Goal: Complete application form

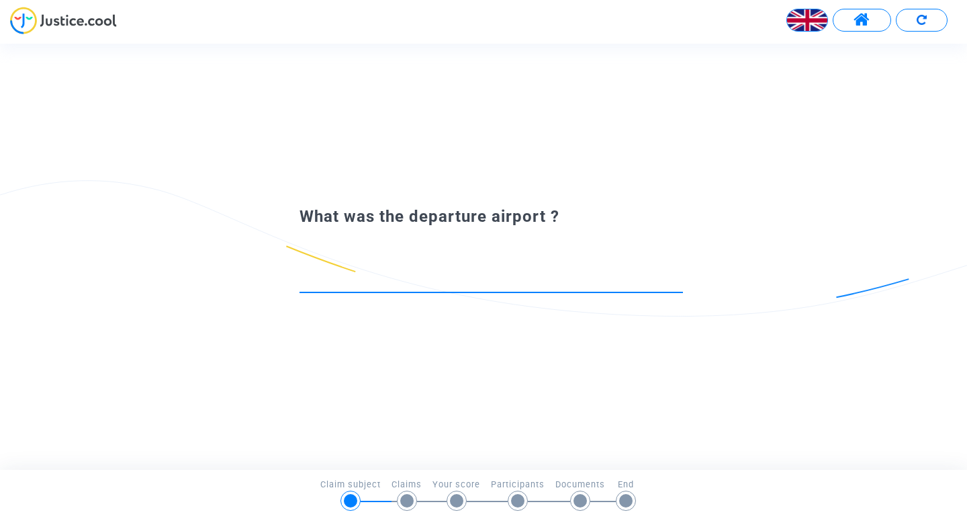
click at [469, 279] on input at bounding box center [491, 279] width 383 height 13
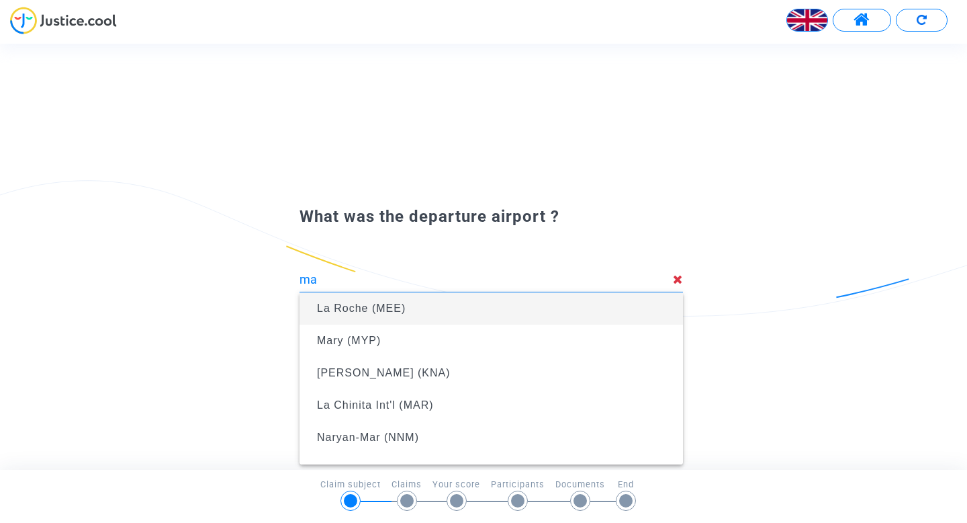
type input "m"
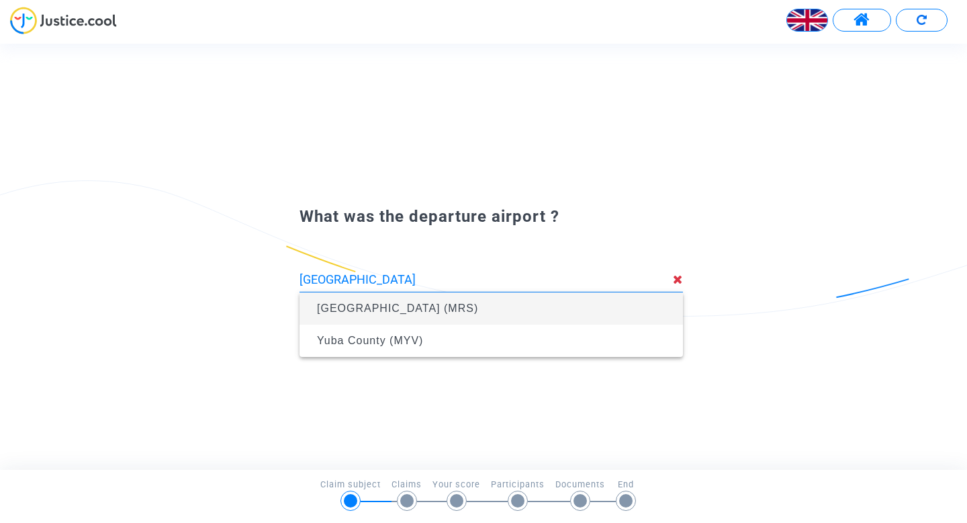
click at [415, 316] on span "[GEOGRAPHIC_DATA] (MRS)" at bounding box center [491, 308] width 362 height 32
type input "[GEOGRAPHIC_DATA] (MRS)"
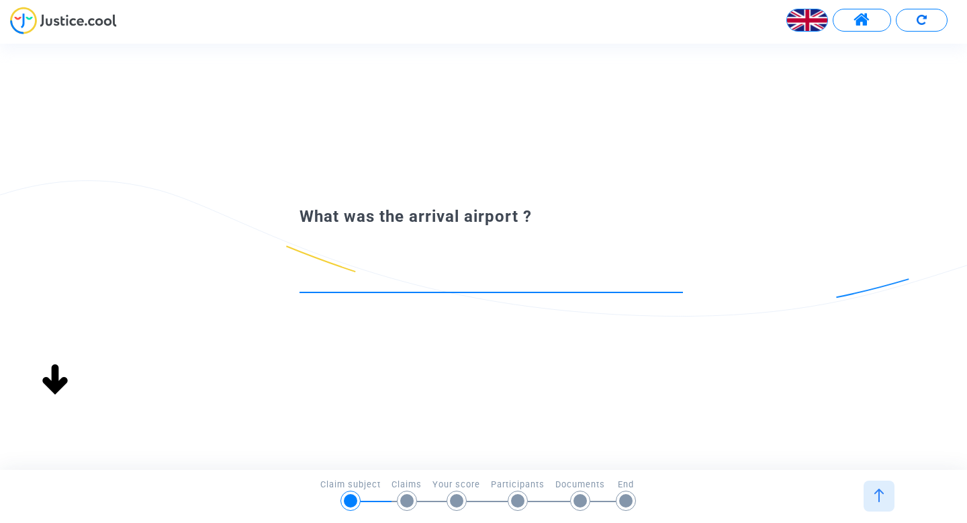
click at [461, 281] on input at bounding box center [491, 279] width 383 height 13
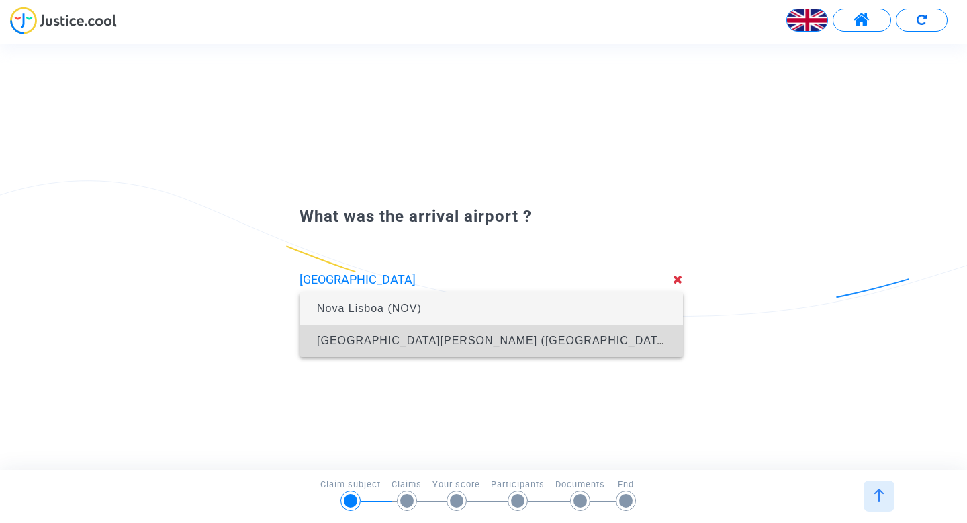
click at [398, 337] on span "[GEOGRAPHIC_DATA][PERSON_NAME] ([GEOGRAPHIC_DATA])" at bounding box center [495, 339] width 356 height 11
type input "[GEOGRAPHIC_DATA][PERSON_NAME] ([GEOGRAPHIC_DATA])"
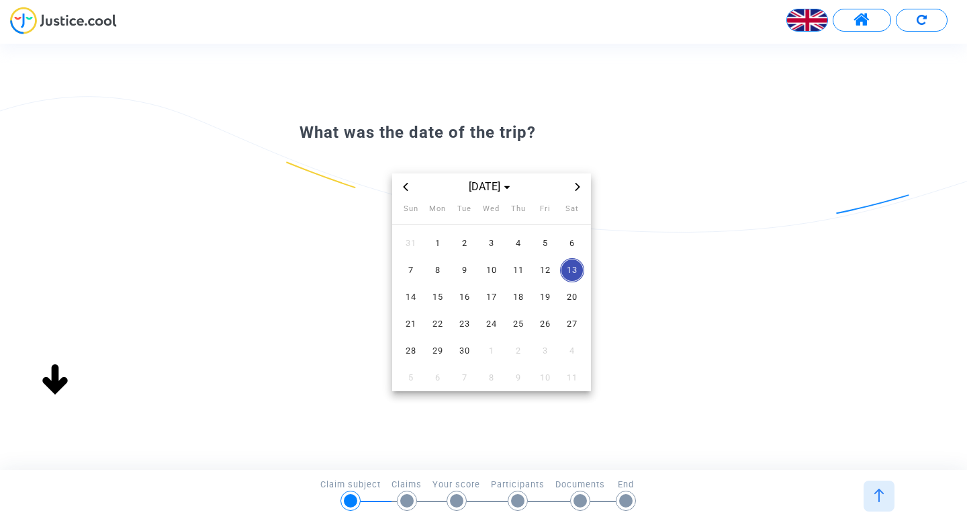
click at [406, 186] on icon "Previous month" at bounding box center [406, 187] width 8 height 8
click at [515, 275] on span "7" at bounding box center [518, 270] width 24 height 24
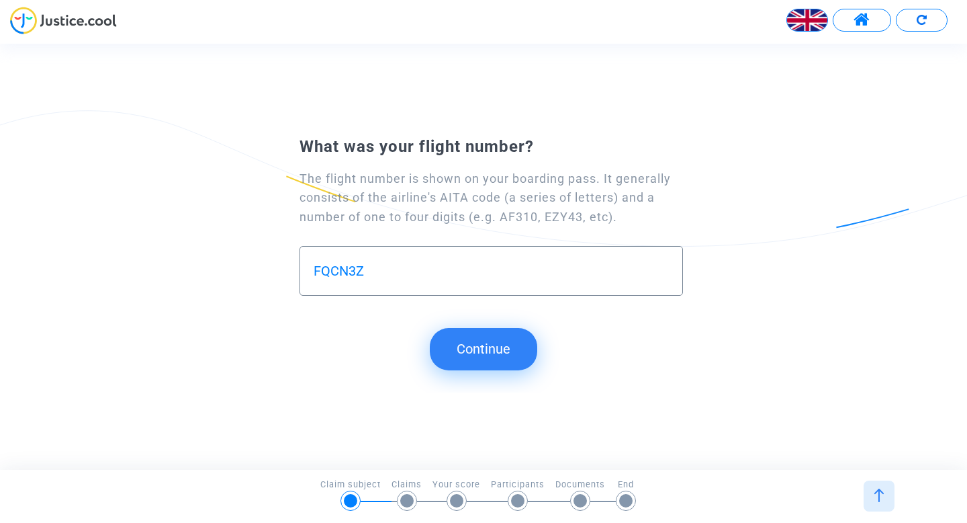
type input "FQCN3Z"
click at [475, 344] on button "Continue" at bounding box center [483, 349] width 107 height 42
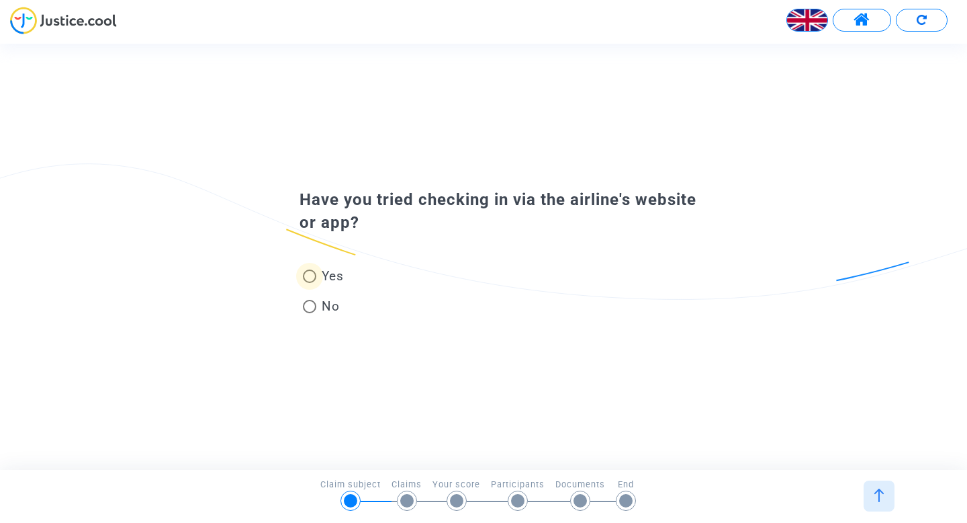
click at [311, 278] on span at bounding box center [309, 275] width 13 height 13
click at [310, 283] on input "Yes" at bounding box center [309, 283] width 1 height 1
radio input "true"
click at [309, 279] on span at bounding box center [309, 275] width 13 height 13
click at [309, 283] on input "Yes" at bounding box center [309, 283] width 1 height 1
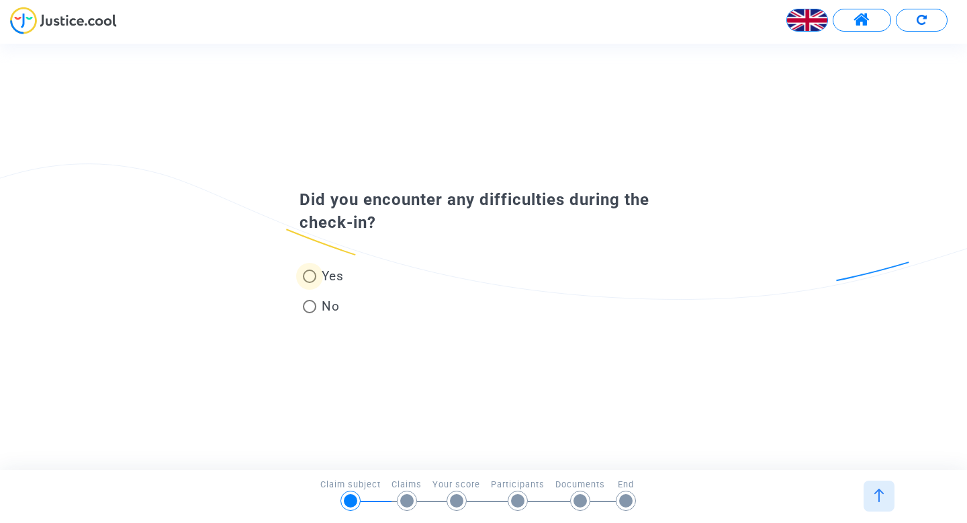
radio input "true"
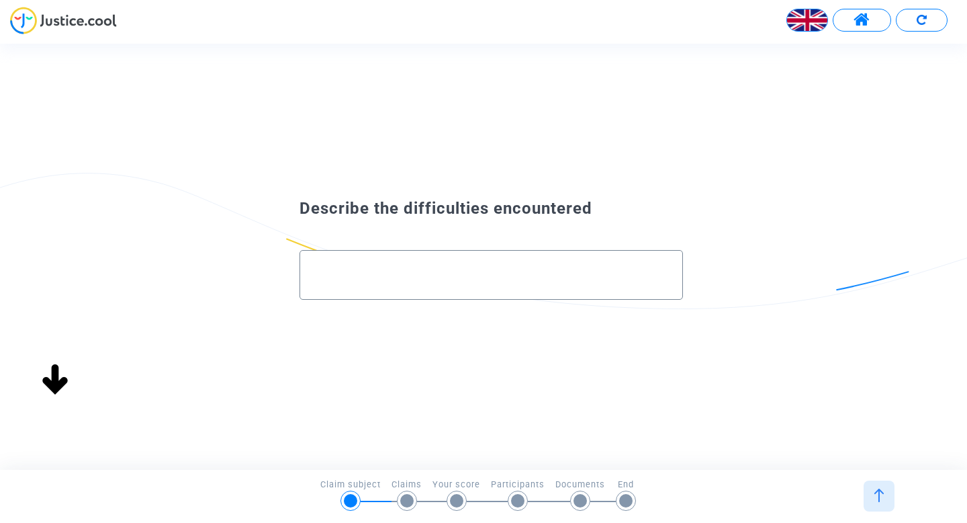
click at [480, 268] on input "text" at bounding box center [491, 274] width 355 height 15
click at [345, 269] on input "text" at bounding box center [491, 274] width 355 height 15
paste input "En effet, à l'achat du billet, j'ai fait le choix de ne pas prendre l'option pa…"
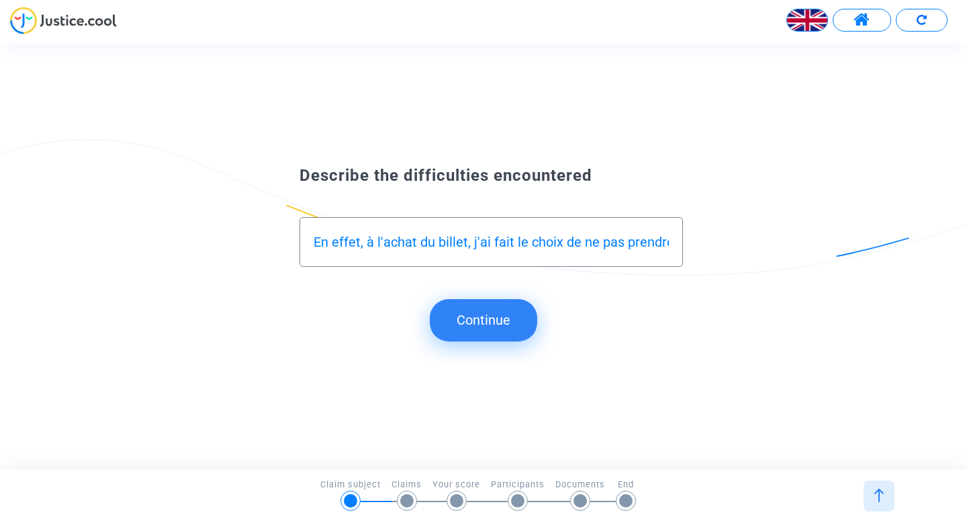
click at [359, 232] on div "En effet, à l'achat du billet, j'ai fait le choix de ne pas prendre l'option pa…" at bounding box center [491, 237] width 355 height 38
click at [362, 245] on input "En effet, à l'achat du billet, j'ai fait le choix de ne pas prendre l'option pa…" at bounding box center [491, 241] width 355 height 15
click at [398, 240] on input "En effet, à l'achat du billet, j'ai fait le choix de ne pas prendre l'option pa…" at bounding box center [491, 241] width 355 height 15
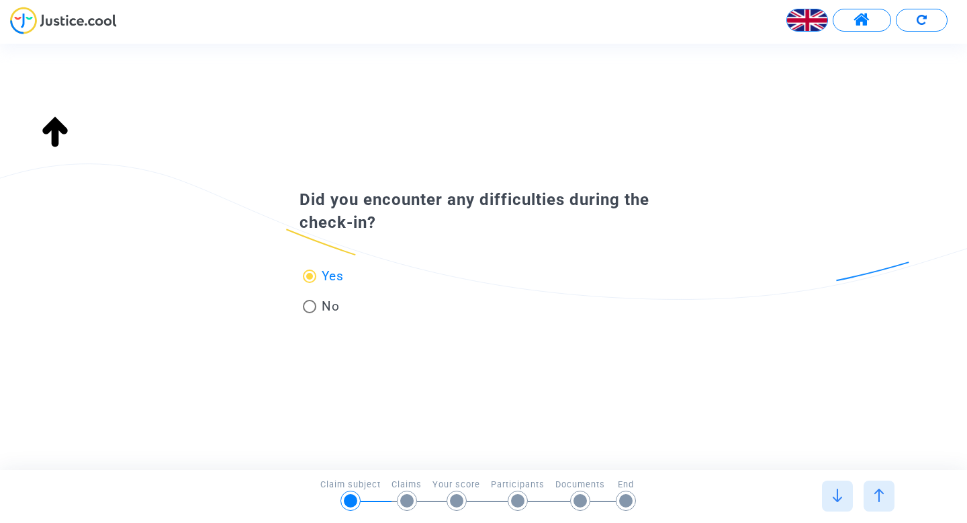
scroll to position [0, 0]
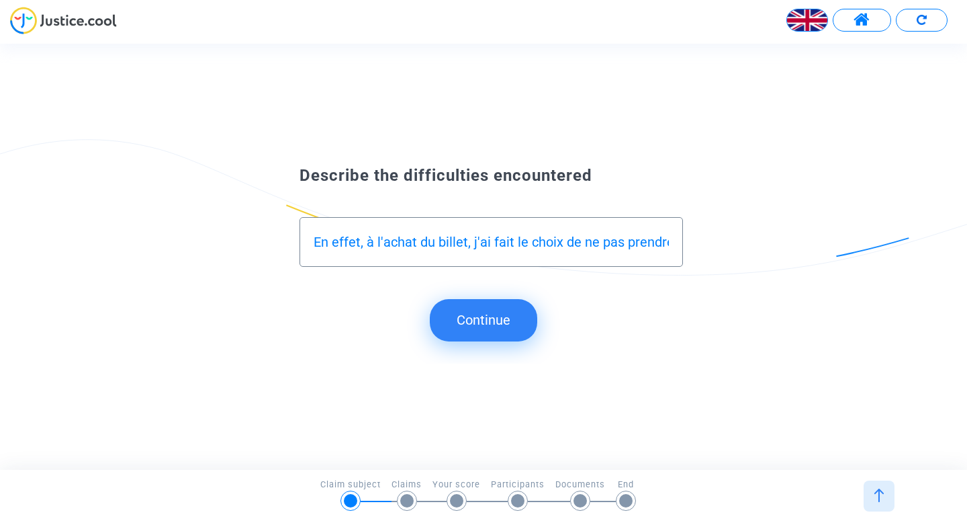
click at [341, 242] on input "En effet, à l'achat du billet, j'ai fait le choix de ne pas prendre l'option pa…" at bounding box center [491, 241] width 355 height 15
click at [531, 245] on input "A l'achat du billet sur e-dreams, j'ai fait le choix de ne pas prendre l'option…" at bounding box center [491, 241] width 355 height 15
click at [588, 240] on input "A l'achat du billet sur e-dreams, j'ai fait le choix de ne pas prendre l'option…" at bounding box center [491, 241] width 355 height 15
click at [655, 243] on input "A l'achat du billet sur e-dreams, j'ai fait le choix de ne pas prendre l'option…" at bounding box center [491, 241] width 355 height 15
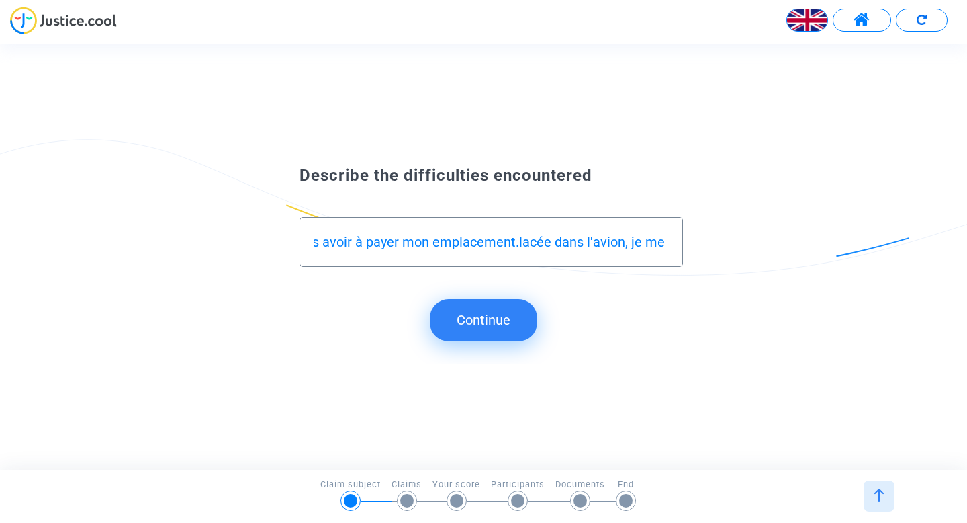
click at [664, 244] on input "A l'achat du billet sur e-dreams, j'ai fait le choix de ne pas prendre l'option…" at bounding box center [491, 241] width 355 height 15
click at [666, 244] on input "A l'achat du billet sur e-dreams, j'ai fait le choix de ne pas prendre l'option…" at bounding box center [491, 241] width 355 height 15
click at [664, 244] on input "A l'achat du billet sur e-dreams, j'ai fait le choix de ne pas prendre l'option…" at bounding box center [491, 241] width 355 height 15
click at [667, 245] on input "A l'achat du billet sur e-dreams, j'ai fait le choix de ne pas prendre l'option…" at bounding box center [491, 241] width 355 height 15
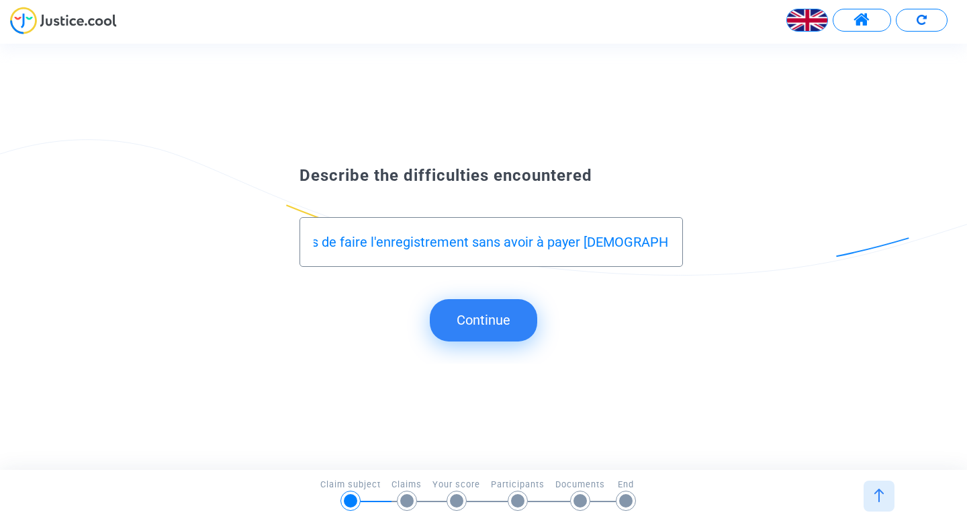
scroll to position [0, 3288]
type input "A l'achat du billet sur e-dreams, j'ai fait le choix de ne pas prendre l'option…"
click at [469, 324] on button "Continue" at bounding box center [483, 320] width 107 height 42
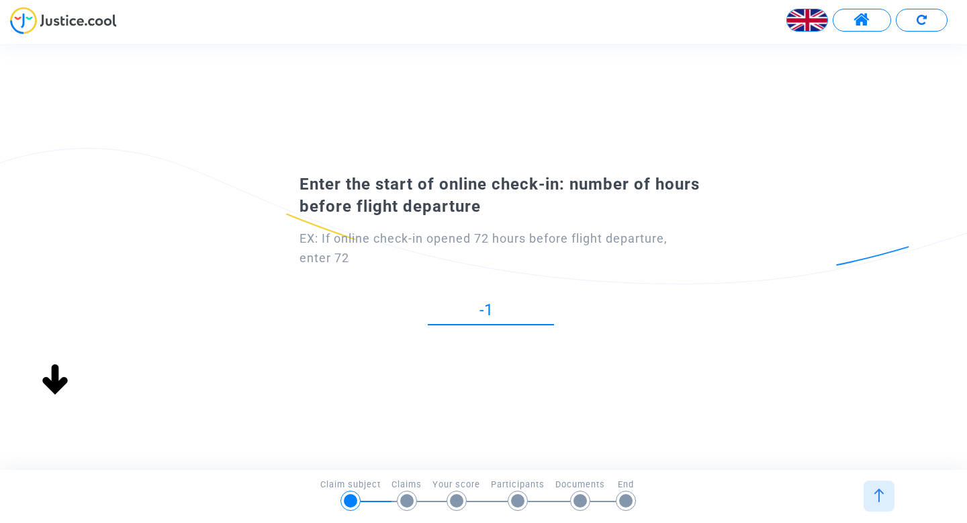
click at [551, 314] on input "-1" at bounding box center [491, 310] width 126 height 18
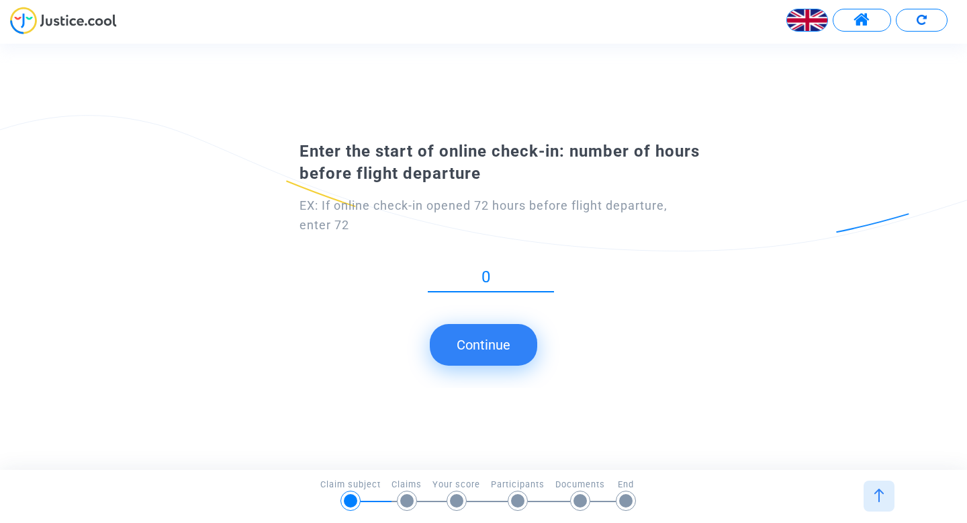
click at [551, 275] on input "0" at bounding box center [491, 277] width 126 height 18
click at [551, 275] on input "1" at bounding box center [491, 277] width 126 height 18
click at [551, 275] on input "2" at bounding box center [491, 277] width 126 height 18
click at [551, 275] on input "3" at bounding box center [491, 277] width 126 height 18
type input "4"
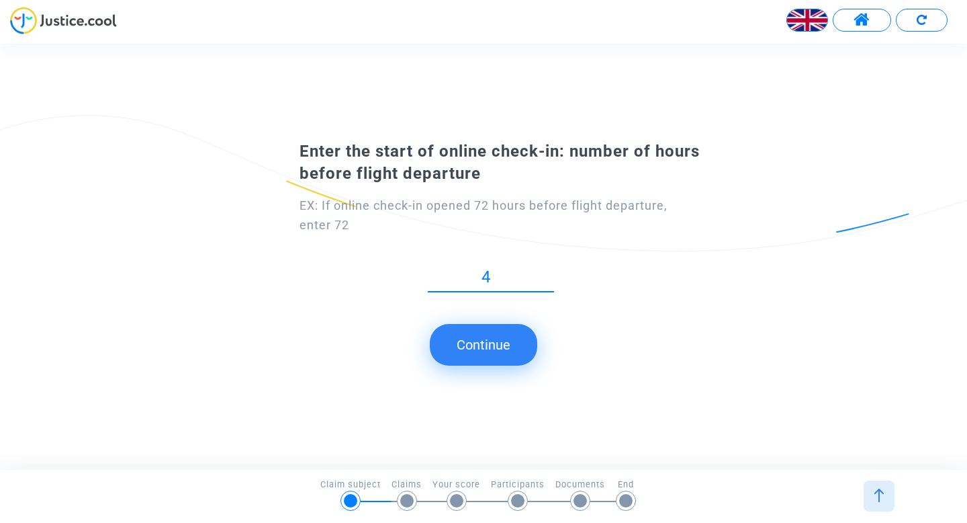
click at [551, 275] on input "4" at bounding box center [491, 277] width 126 height 18
click at [473, 345] on button "Continue" at bounding box center [483, 345] width 107 height 42
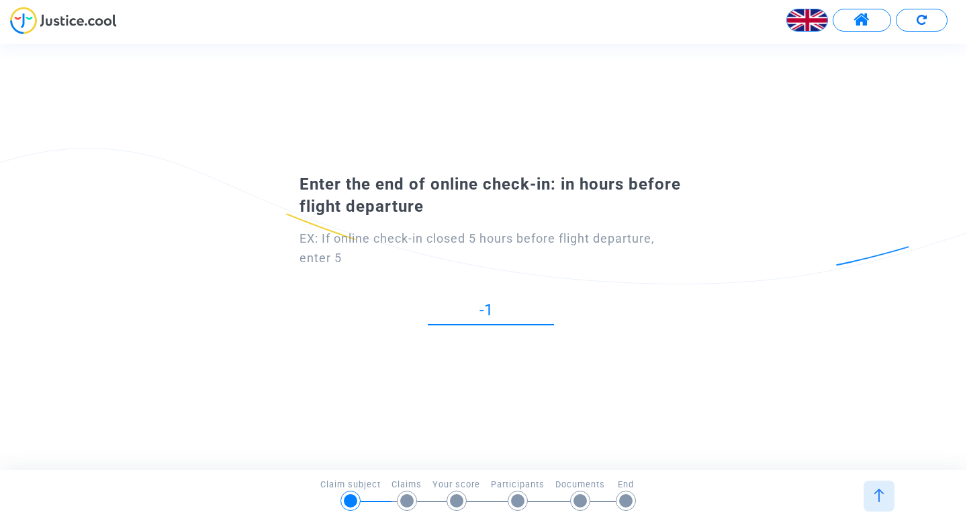
click at [549, 314] on input "-1" at bounding box center [491, 310] width 126 height 18
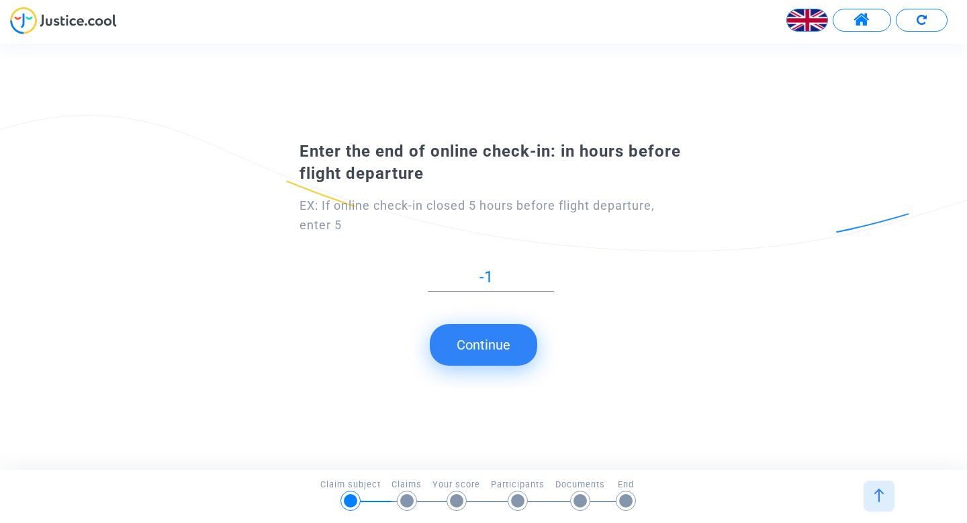
click at [549, 314] on div "Enter the end of online check-in: in hours before flight departure EX: If onlin…" at bounding box center [483, 256] width 967 height 263
click at [508, 281] on input "-1" at bounding box center [491, 277] width 126 height 18
click at [552, 275] on input "0" at bounding box center [491, 277] width 126 height 18
click at [552, 275] on input "1" at bounding box center [491, 277] width 126 height 18
type input "2"
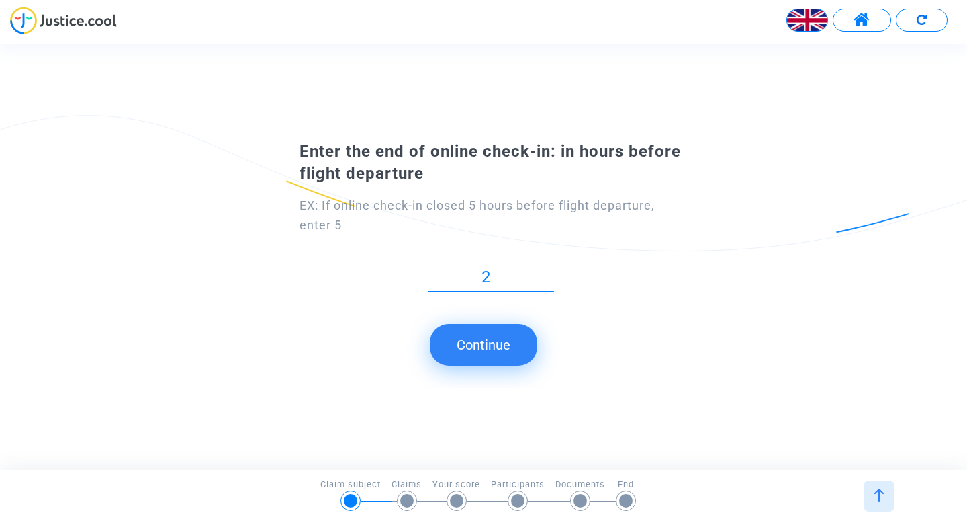
click at [552, 275] on input "2" at bounding box center [491, 277] width 126 height 18
click at [475, 341] on button "Continue" at bounding box center [483, 345] width 107 height 42
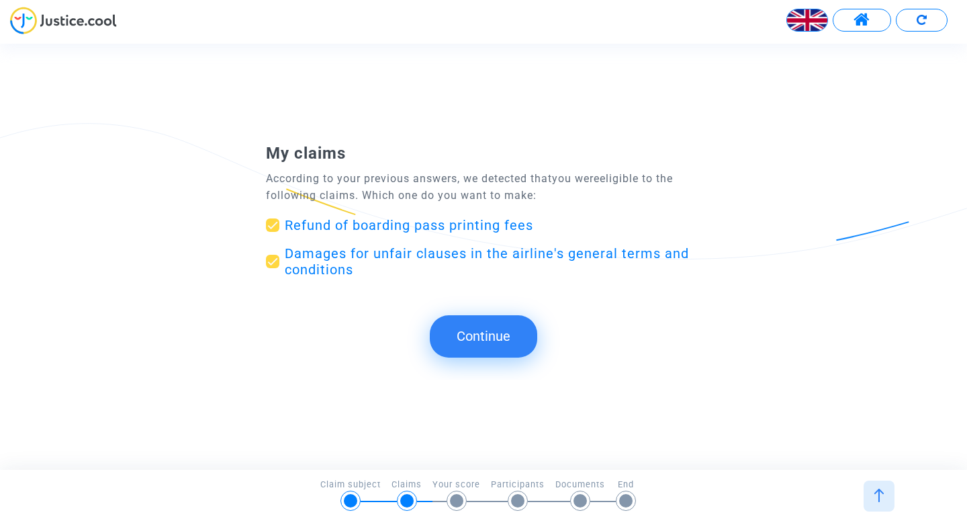
click at [806, 26] on img at bounding box center [807, 20] width 40 height 40
click at [788, 48] on div "Français" at bounding box center [774, 55] width 106 height 32
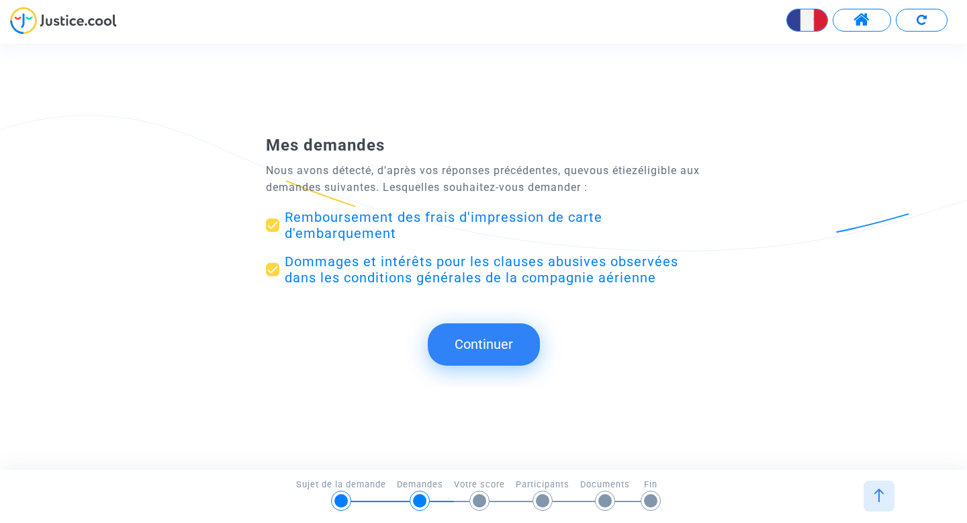
click at [462, 346] on button "Continuer" at bounding box center [484, 344] width 112 height 42
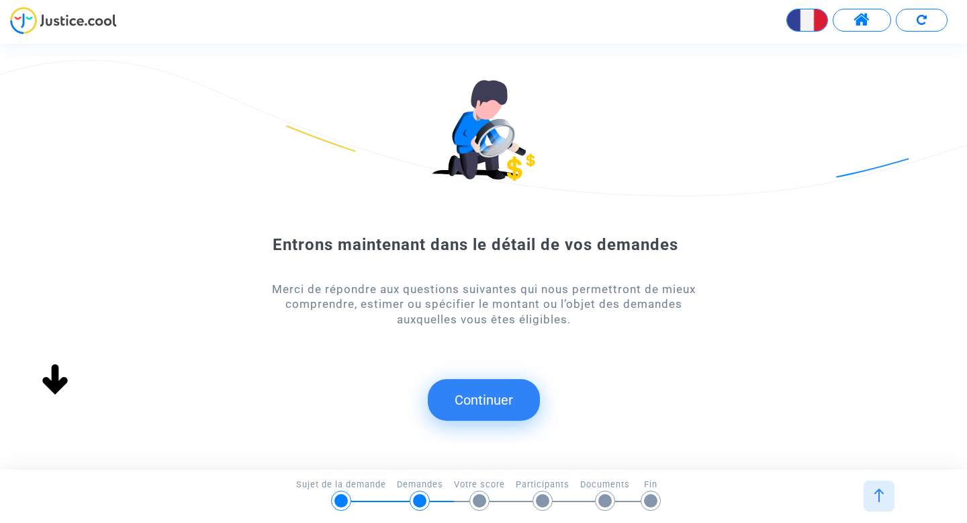
click at [473, 403] on button "Continuer" at bounding box center [484, 400] width 112 height 42
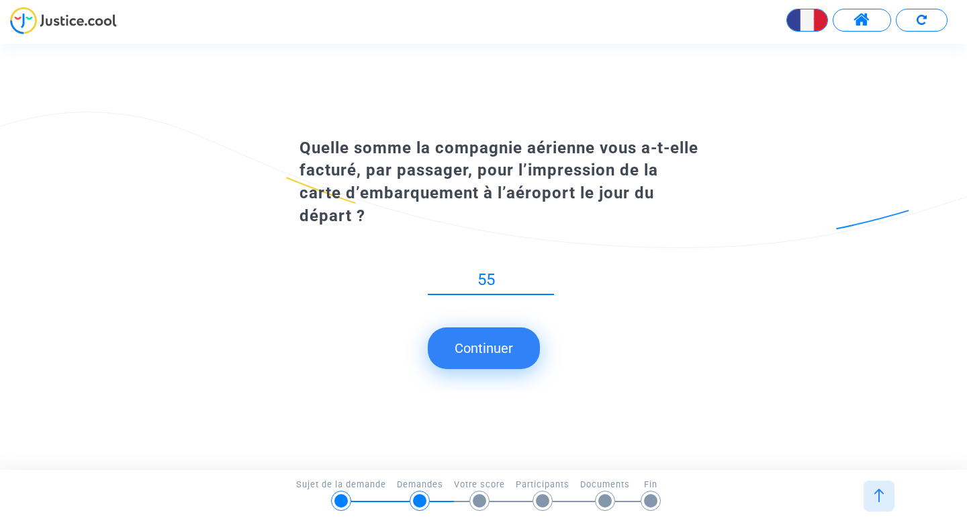
type input "55"
click at [489, 344] on button "Continuer" at bounding box center [484, 348] width 112 height 42
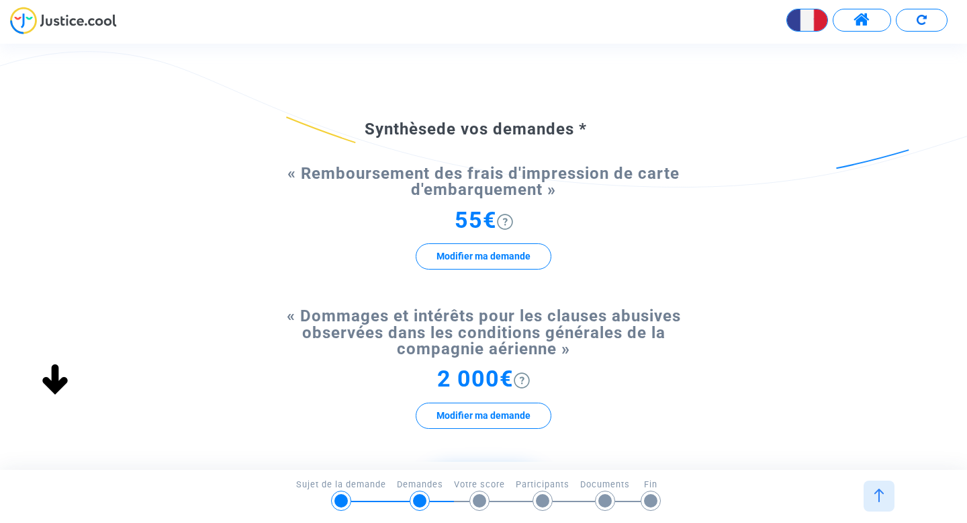
scroll to position [50, 0]
click at [508, 222] on img at bounding box center [505, 221] width 16 height 16
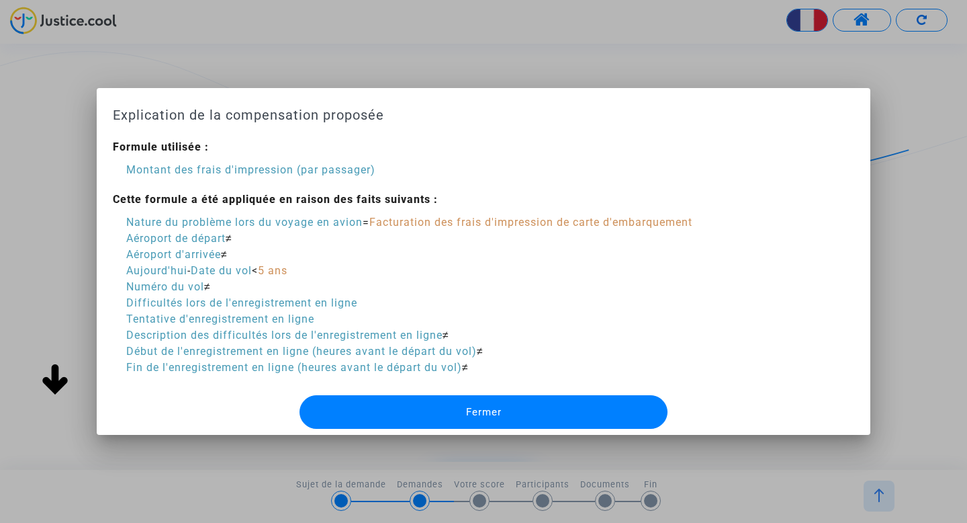
click at [412, 407] on button "Fermer" at bounding box center [484, 412] width 368 height 34
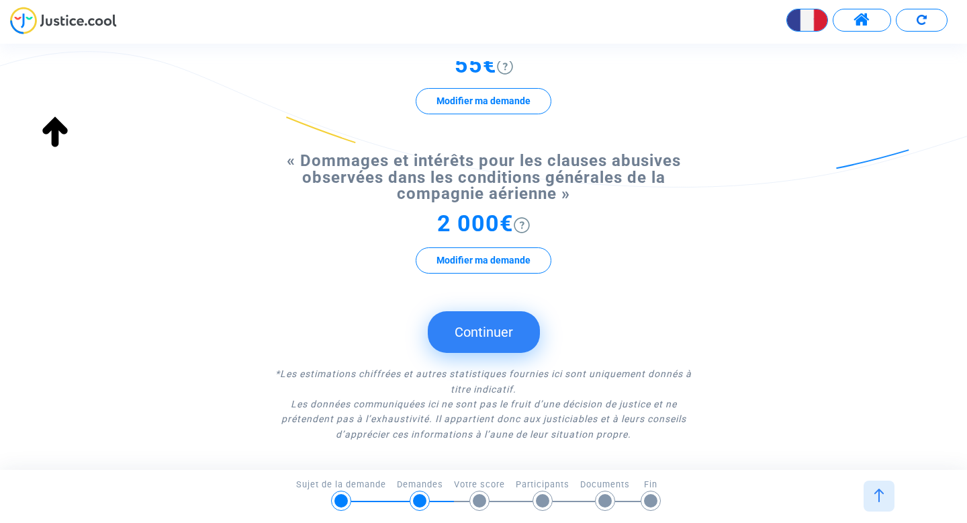
scroll to position [214, 0]
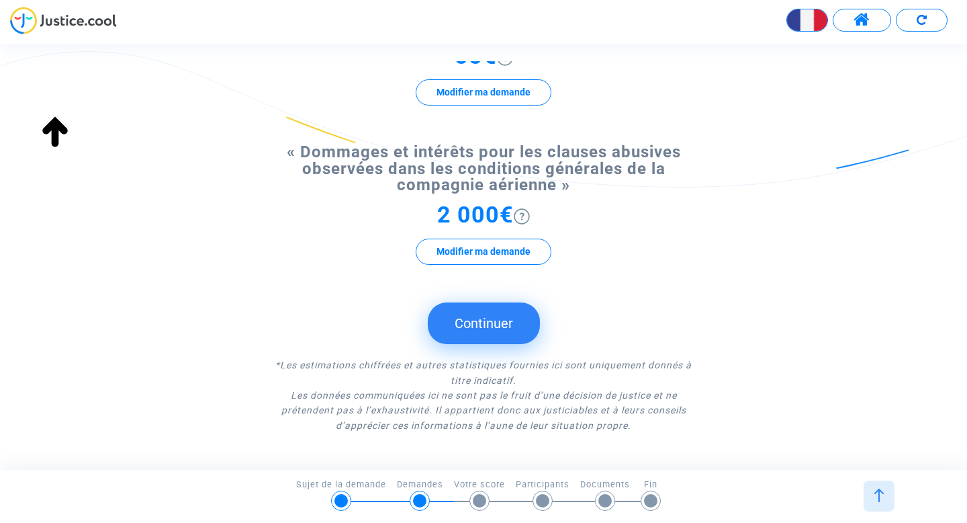
click at [494, 325] on button "Continuer" at bounding box center [484, 323] width 112 height 42
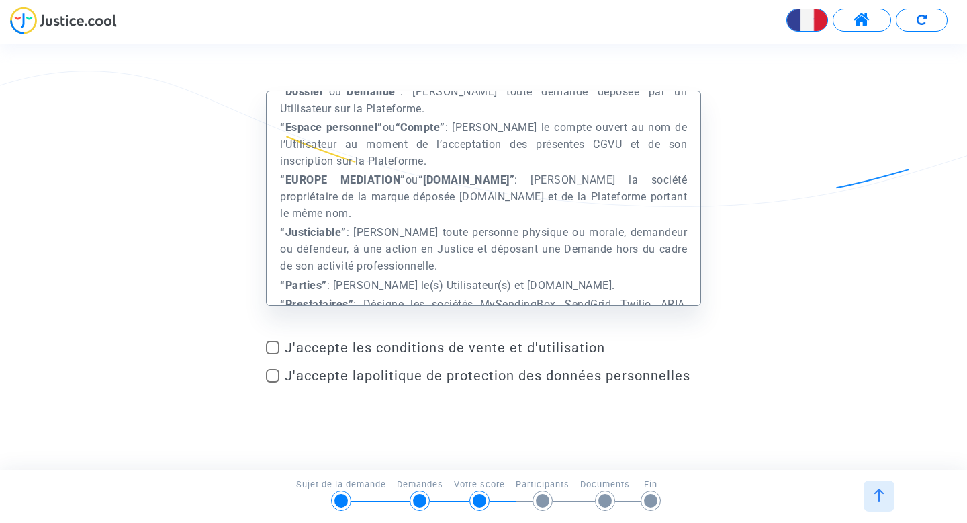
scroll to position [633, 0]
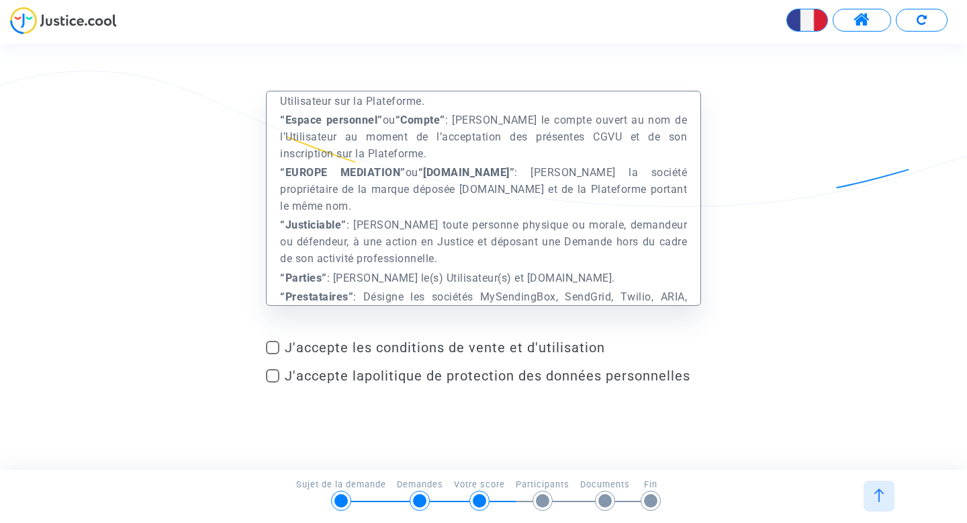
click at [271, 346] on span at bounding box center [272, 347] width 13 height 13
click at [272, 354] on input "J'accepte les conditions de vente et d'utilisation" at bounding box center [272, 354] width 1 height 1
checkbox input "true"
click at [270, 373] on span at bounding box center [272, 375] width 13 height 13
click at [272, 382] on input "J'accepte la politique de protection des données personnelles" at bounding box center [272, 382] width 1 height 1
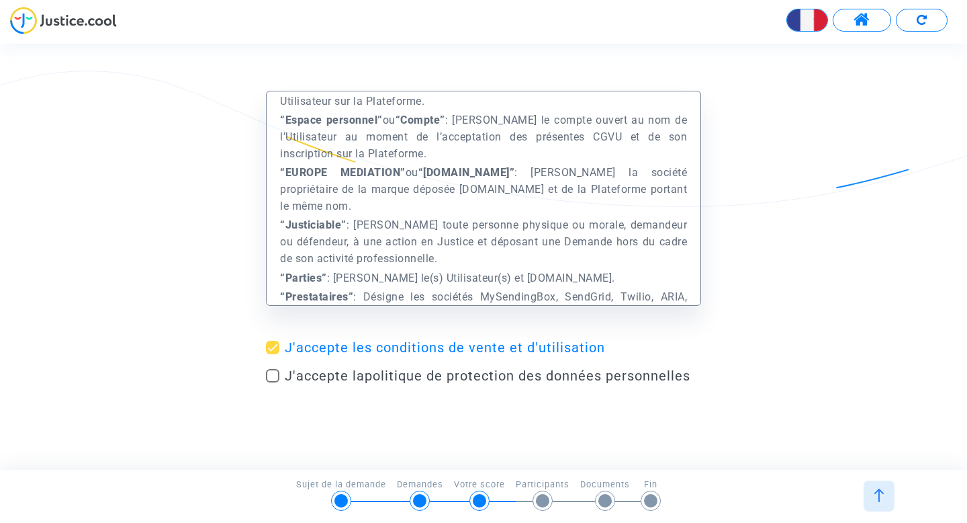
checkbox input "true"
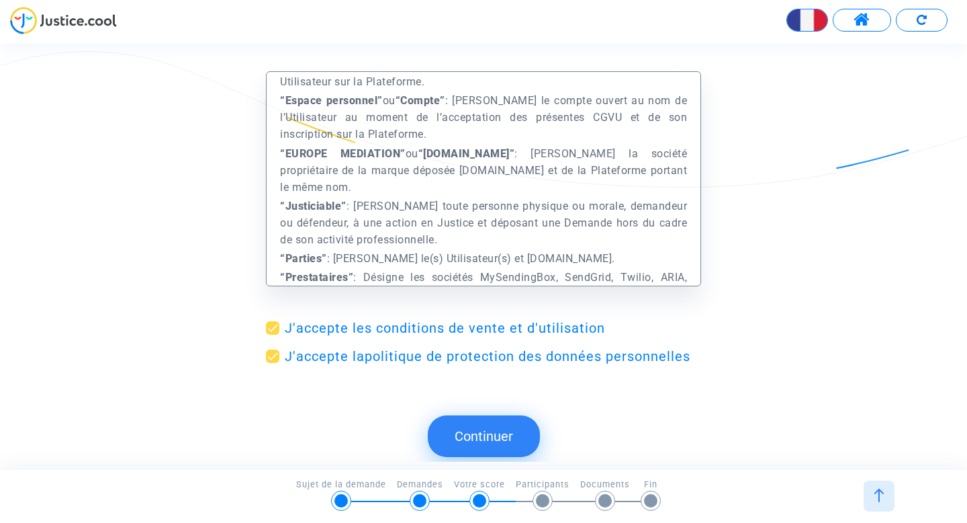
click at [467, 440] on button "Continuer" at bounding box center [484, 436] width 112 height 42
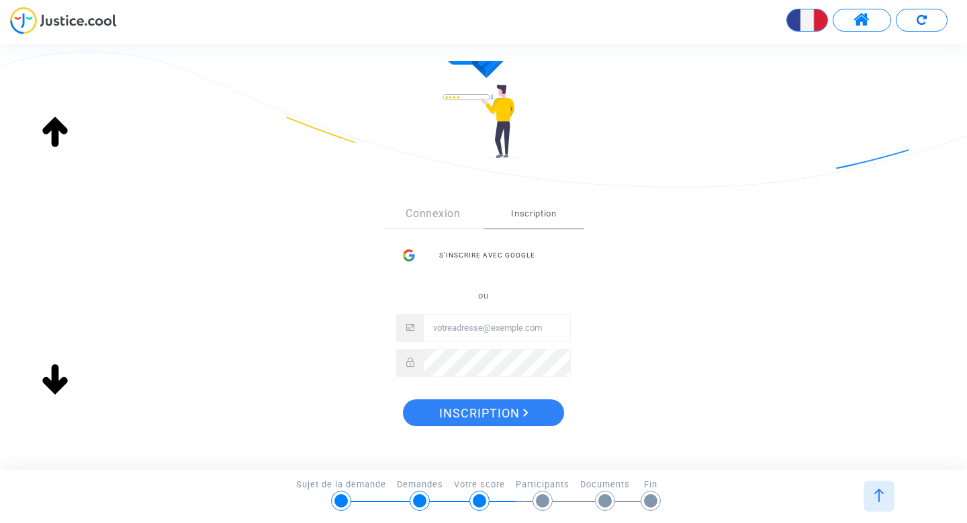
scroll to position [95, 0]
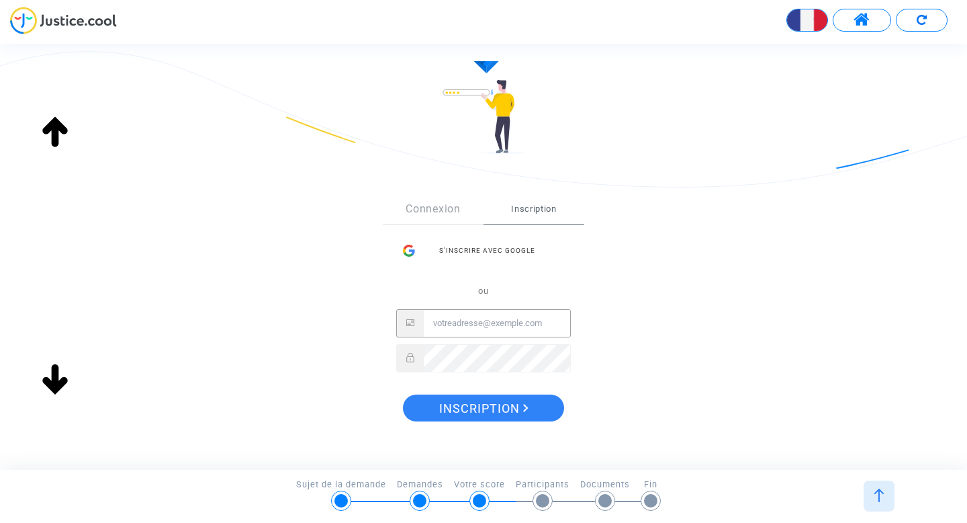
click at [453, 326] on input "Email" at bounding box center [497, 323] width 146 height 27
type input "[PERSON_NAME][EMAIL_ADDRESS][DOMAIN_NAME]"
click at [502, 406] on span "Inscription" at bounding box center [483, 408] width 89 height 28
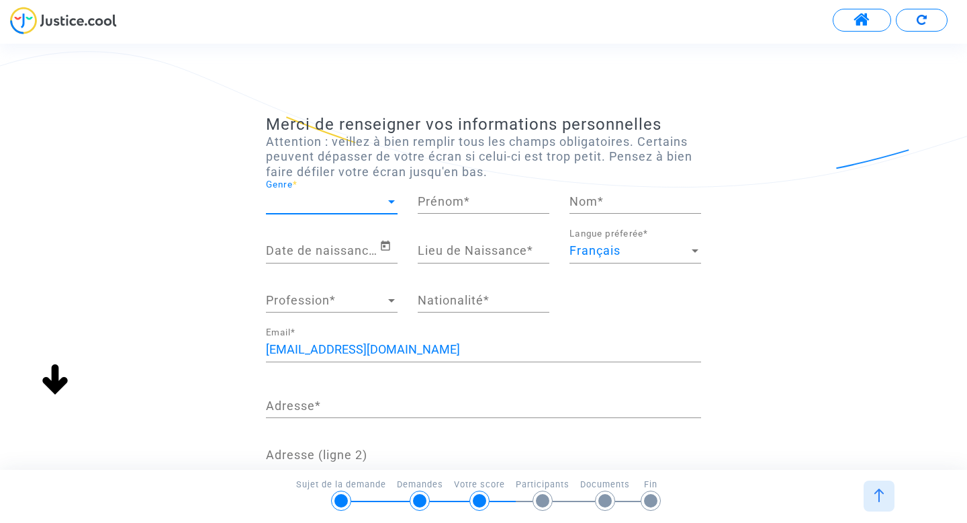
click at [338, 200] on span "Genre" at bounding box center [326, 201] width 120 height 13
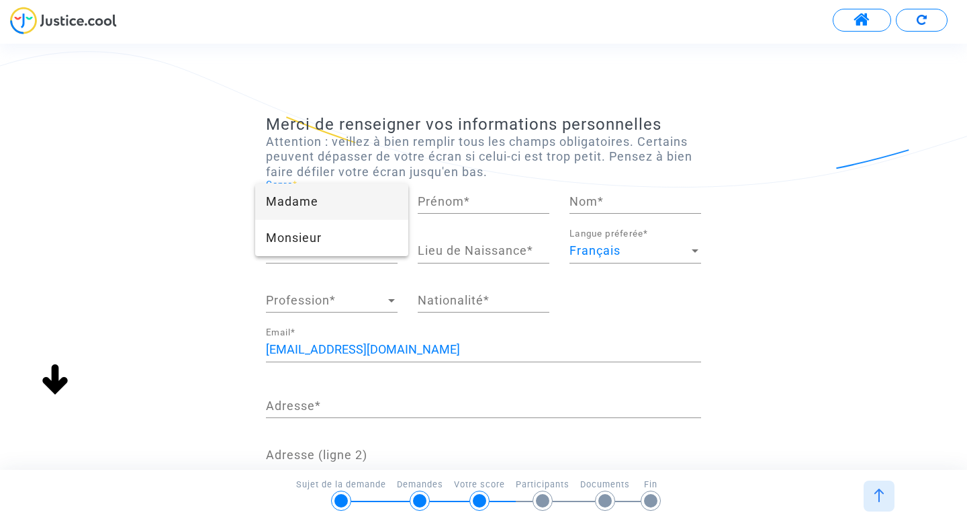
click at [326, 211] on span "Madame" at bounding box center [332, 201] width 132 height 36
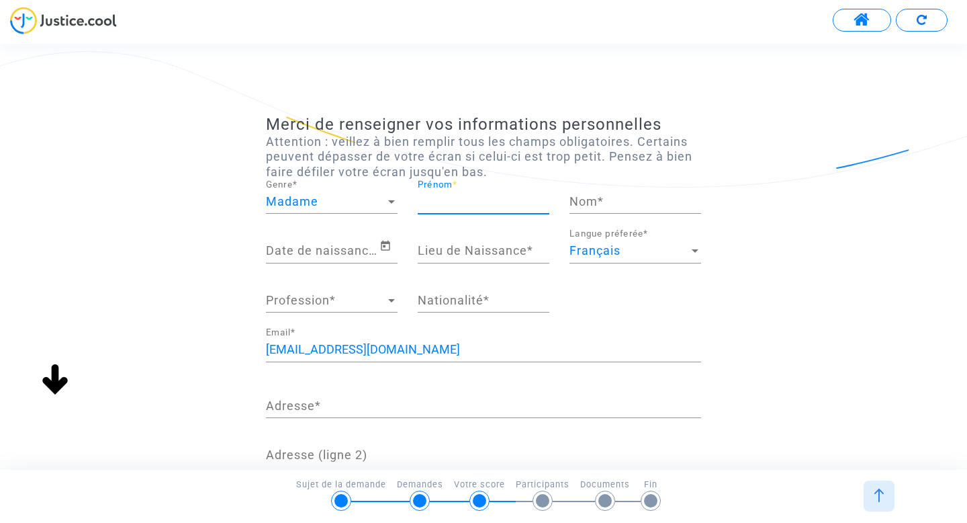
click at [426, 201] on input "Prénom *" at bounding box center [484, 201] width 132 height 13
type input "LUCIE"
type input "GUERIN"
type input "MARSEILLE 5EME"
type input "[PERSON_NAME][EMAIL_ADDRESS][DOMAIN_NAME]"
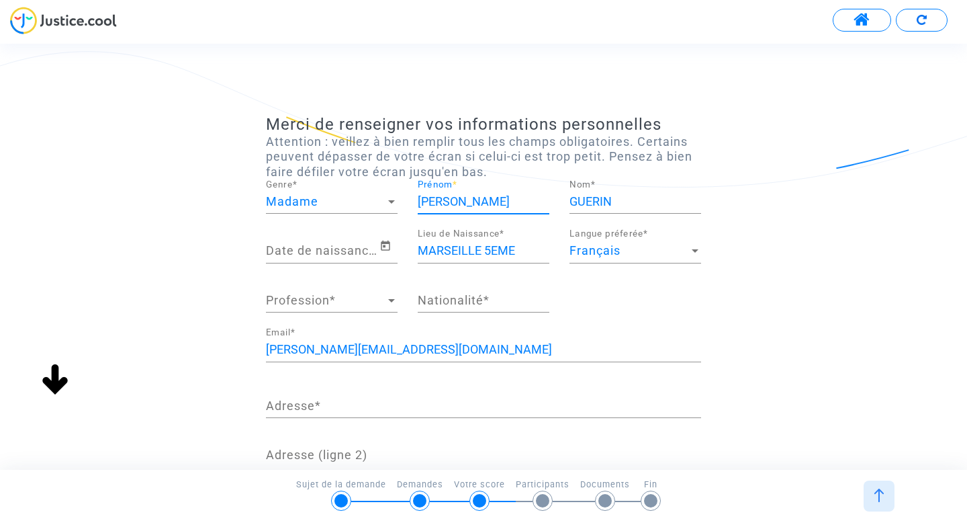
type input "+33631275731"
click at [330, 306] on span "Profession" at bounding box center [326, 299] width 120 height 13
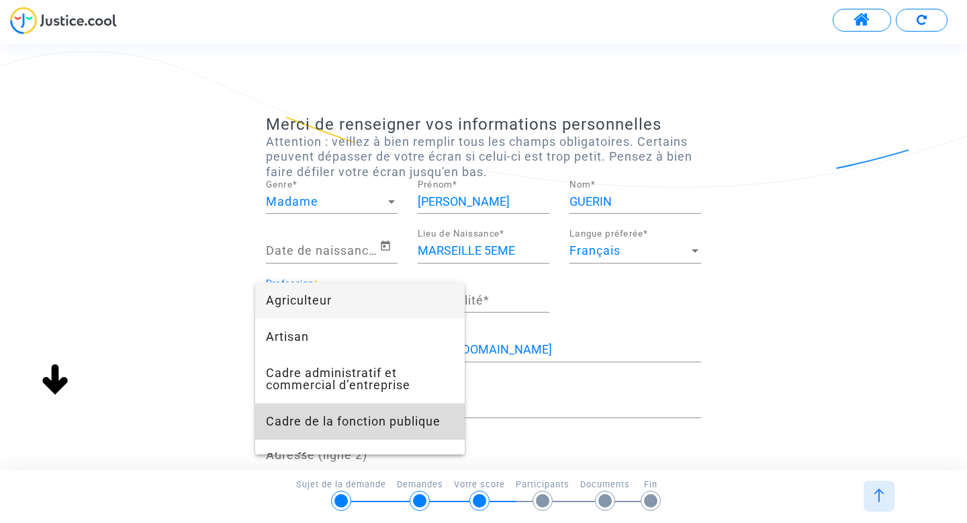
click at [331, 422] on span "Cadre de la fonction publique" at bounding box center [360, 421] width 188 height 36
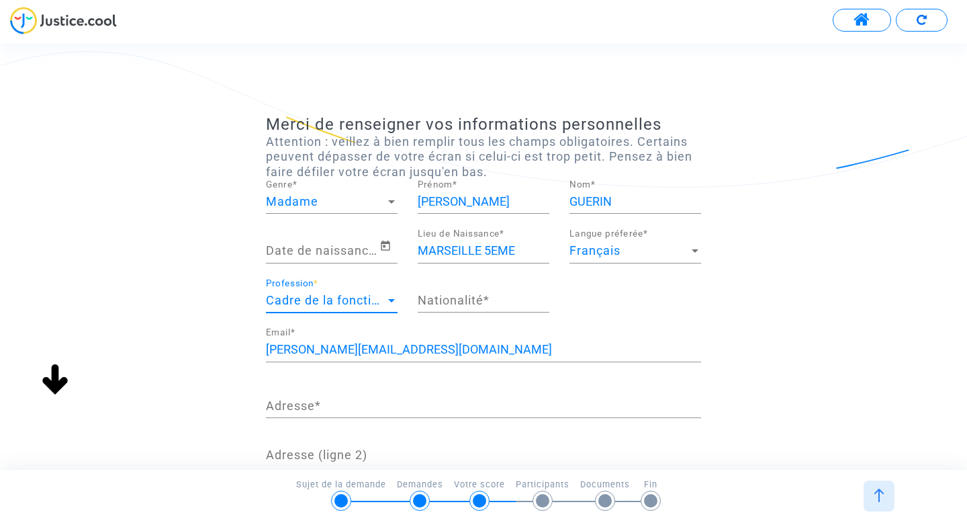
click at [472, 301] on input "Nationalité *" at bounding box center [484, 299] width 132 height 13
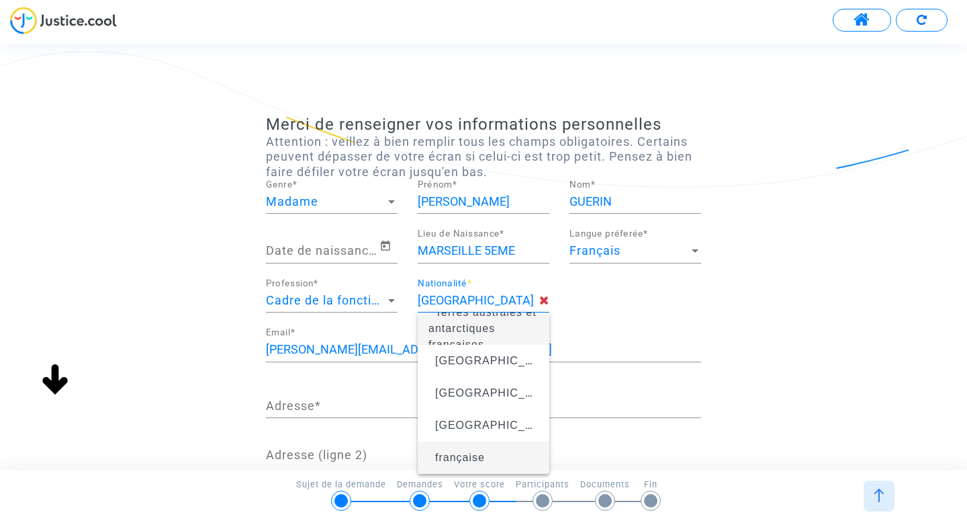
click at [463, 461] on span "française" at bounding box center [460, 456] width 50 height 11
type input "française"
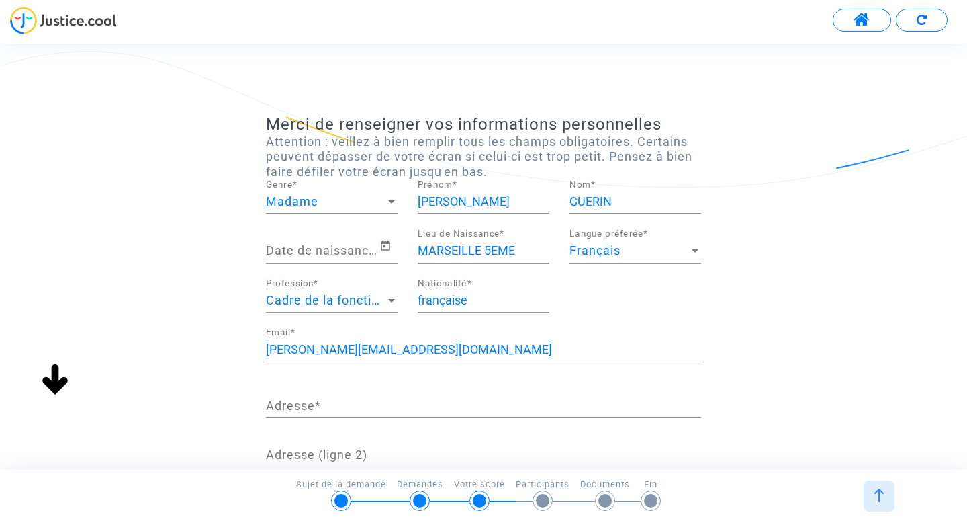
click at [296, 244] on input "Date de naissance *" at bounding box center [323, 250] width 114 height 13
click at [310, 247] on input "Date de naissance *" at bounding box center [323, 250] width 114 height 13
click at [387, 246] on icon "Open calendar" at bounding box center [385, 246] width 12 height 16
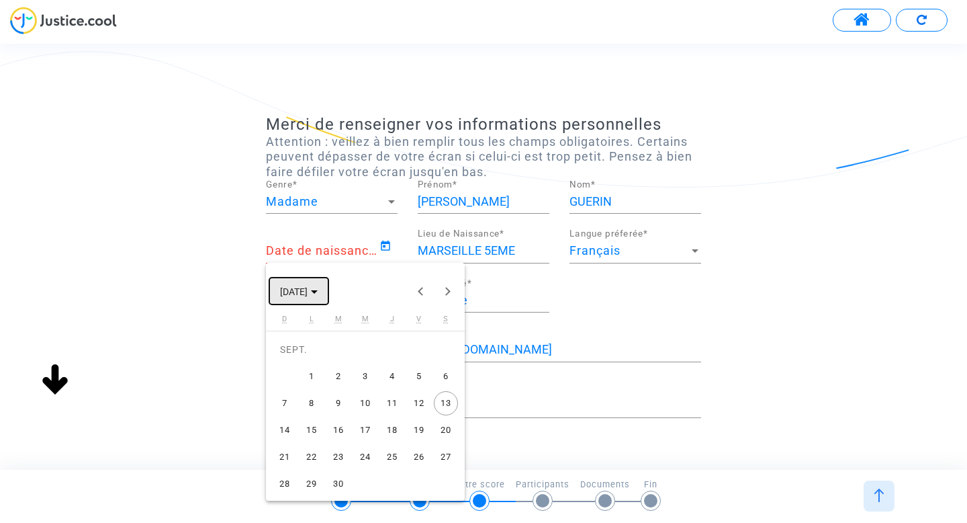
click at [318, 289] on span "SEPT. 2025" at bounding box center [299, 290] width 38 height 11
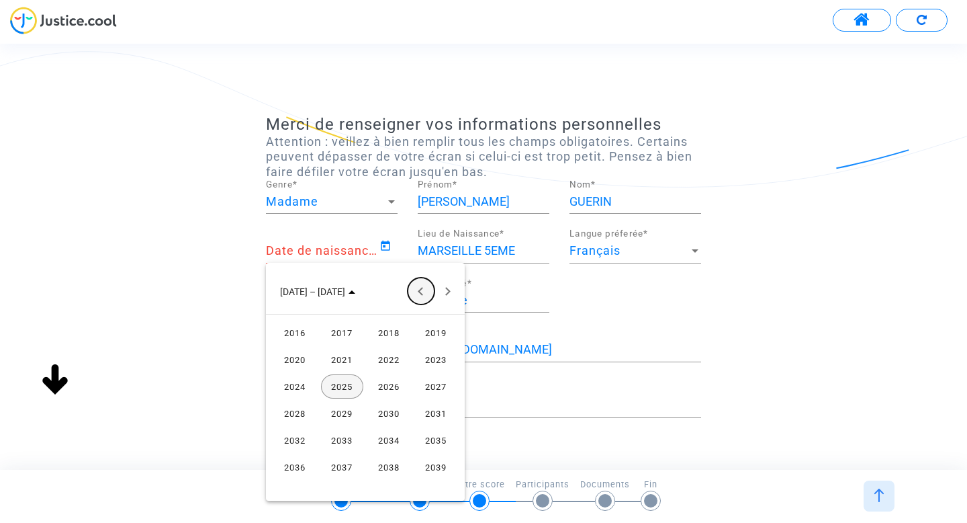
click at [422, 288] on button "Previous 24 years" at bounding box center [421, 290] width 27 height 27
click at [422, 289] on button "Previous 24 years" at bounding box center [421, 290] width 27 height 27
click at [301, 469] on div "1988" at bounding box center [295, 467] width 42 height 24
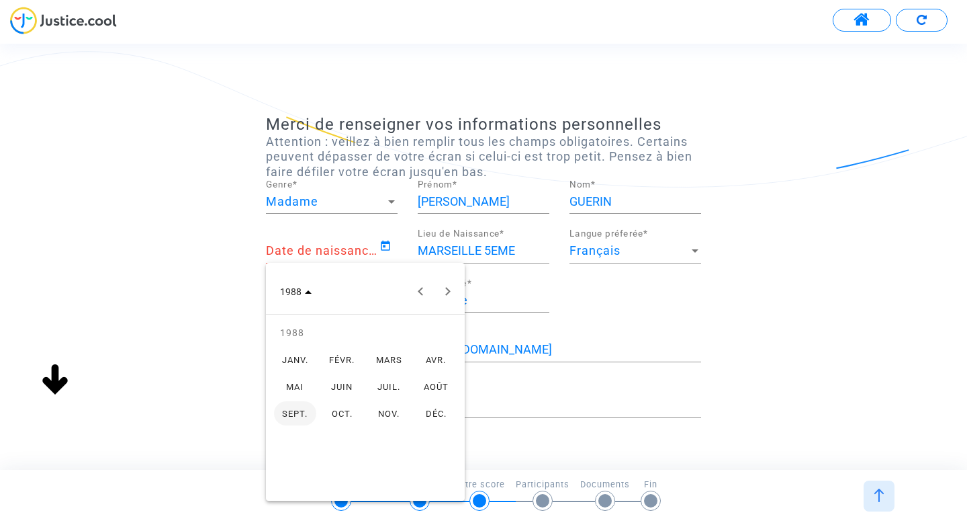
click at [390, 412] on div "NOV." at bounding box center [389, 413] width 42 height 24
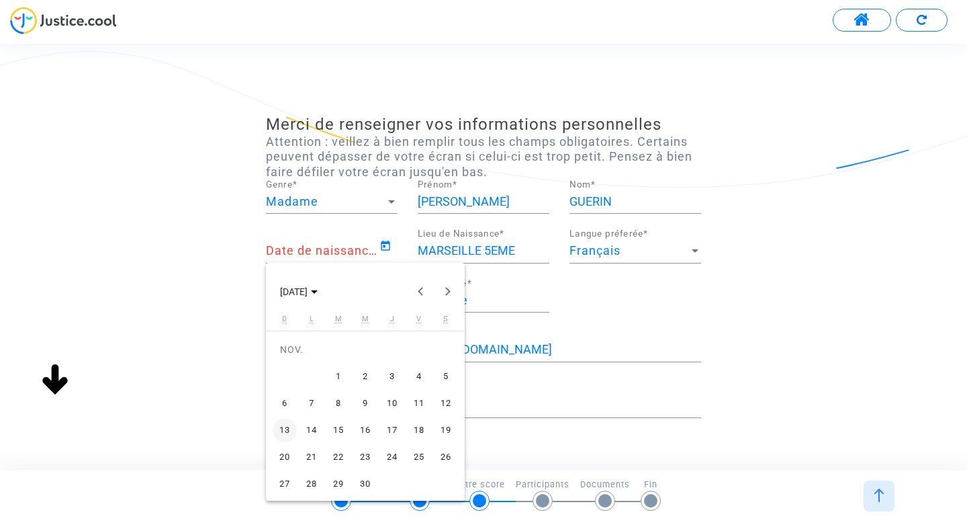
click at [362, 402] on div "9" at bounding box center [365, 403] width 24 height 24
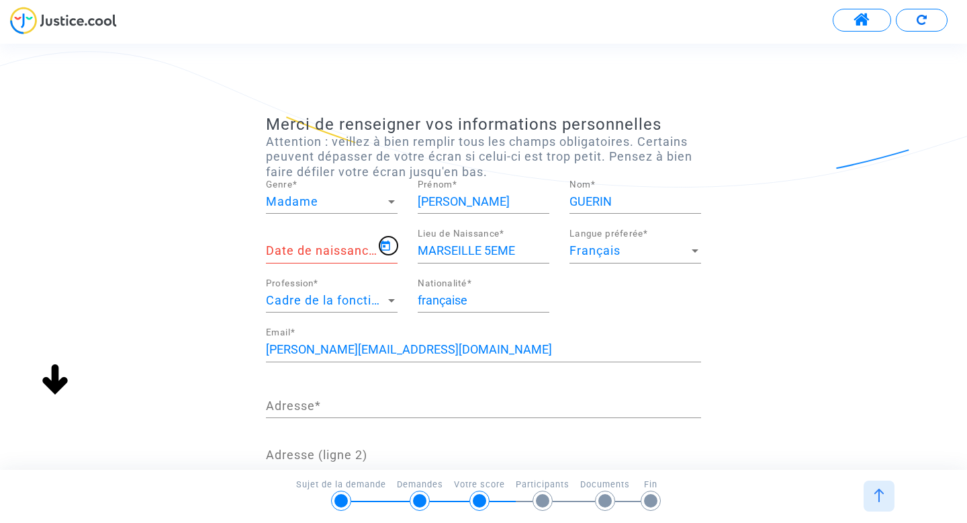
type input "09/11/1988"
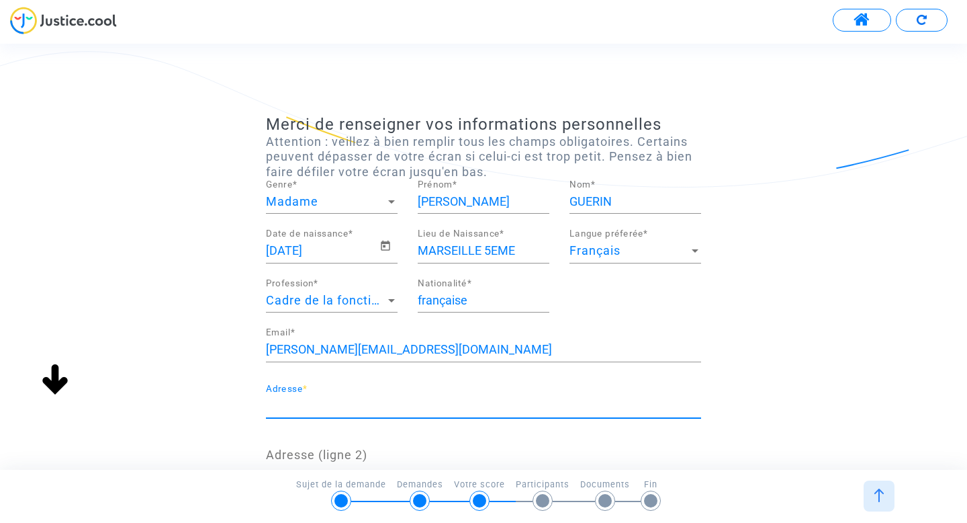
click at [363, 405] on input "Adresse *" at bounding box center [483, 405] width 435 height 13
type input "185 rue du camas"
click at [854, 453] on div "Merci de renseigner vos informations personnelles Attention : veillez à bien re…" at bounding box center [483, 390] width 967 height 550
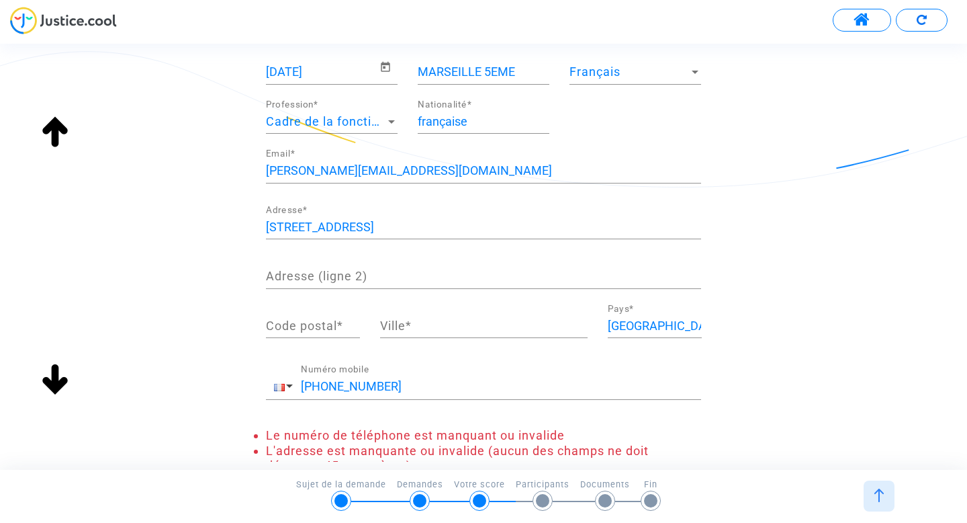
scroll to position [179, 0]
click at [319, 276] on input "Adresse (ligne 2)" at bounding box center [483, 275] width 435 height 13
click at [317, 322] on input "Code postal *" at bounding box center [313, 324] width 94 height 13
type input "13005"
click at [400, 324] on input "Ville *" at bounding box center [484, 324] width 208 height 13
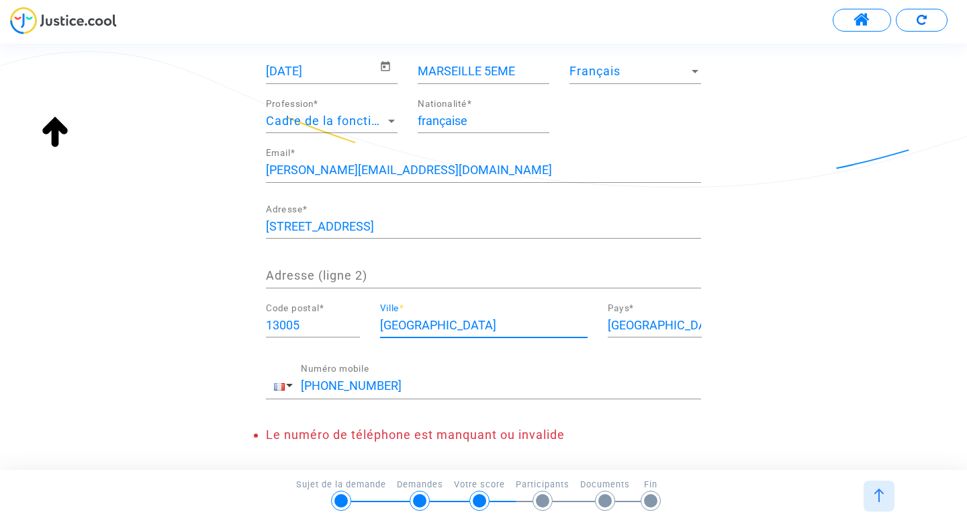
type input "Marseille"
click at [730, 347] on div "Merci de renseigner vos informations personnelles Attention : veillez à bien re…" at bounding box center [483, 196] width 967 height 520
click at [322, 387] on input "+33631275731" at bounding box center [501, 385] width 400 height 13
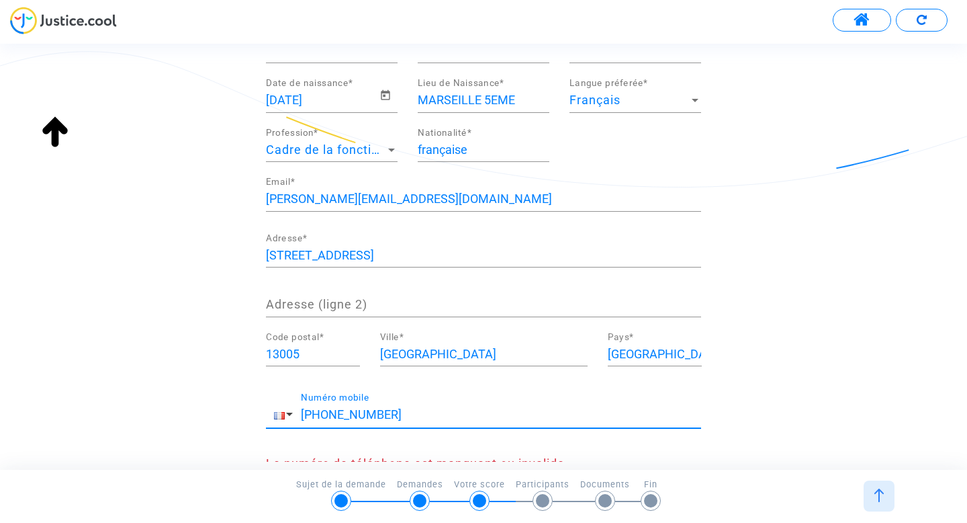
scroll to position [240, 0]
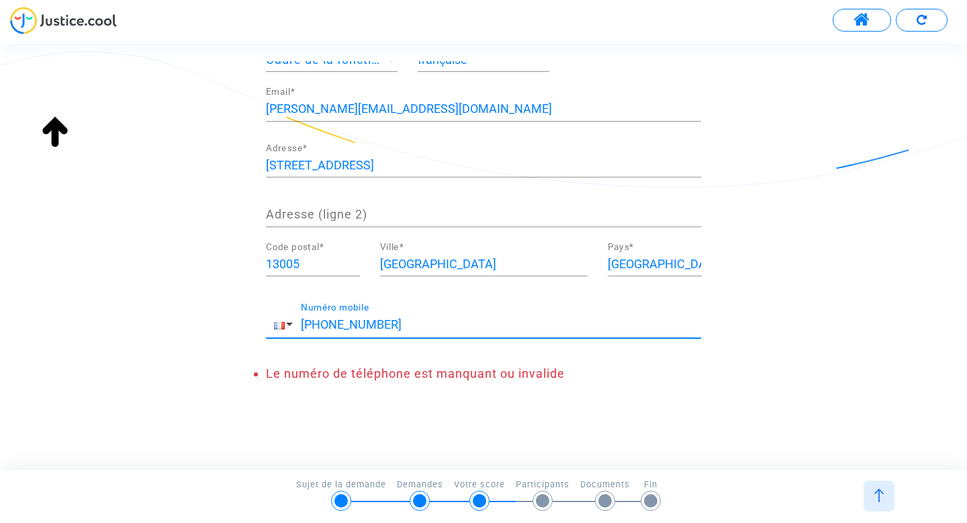
click at [322, 323] on input "+33631275731" at bounding box center [501, 324] width 400 height 13
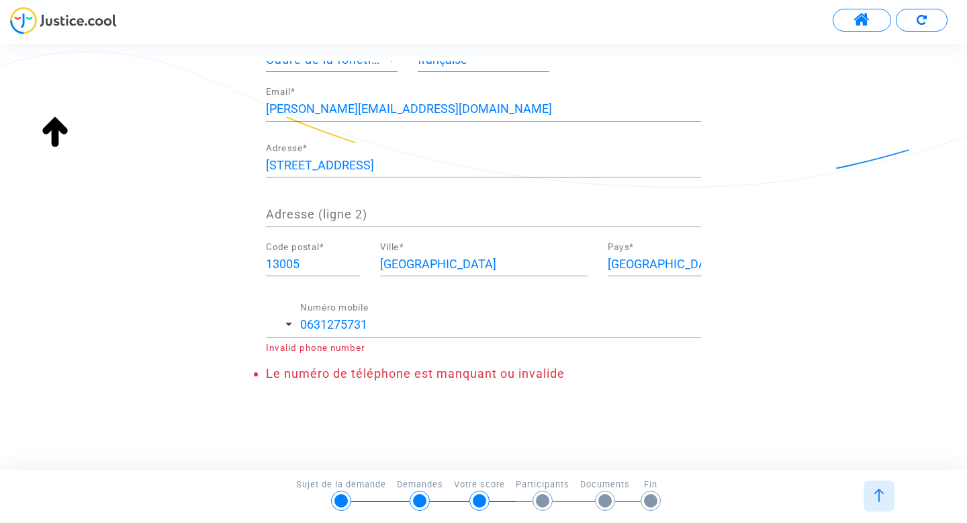
click at [424, 388] on div "Merci de renseigner vos informations personnelles Attention : veillez à bien re…" at bounding box center [483, 134] width 435 height 520
click at [367, 330] on input "0631275731" at bounding box center [500, 324] width 401 height 13
click at [396, 343] on div at bounding box center [533, 348] width 336 height 10
click at [289, 325] on span "button" at bounding box center [288, 323] width 7 height 3
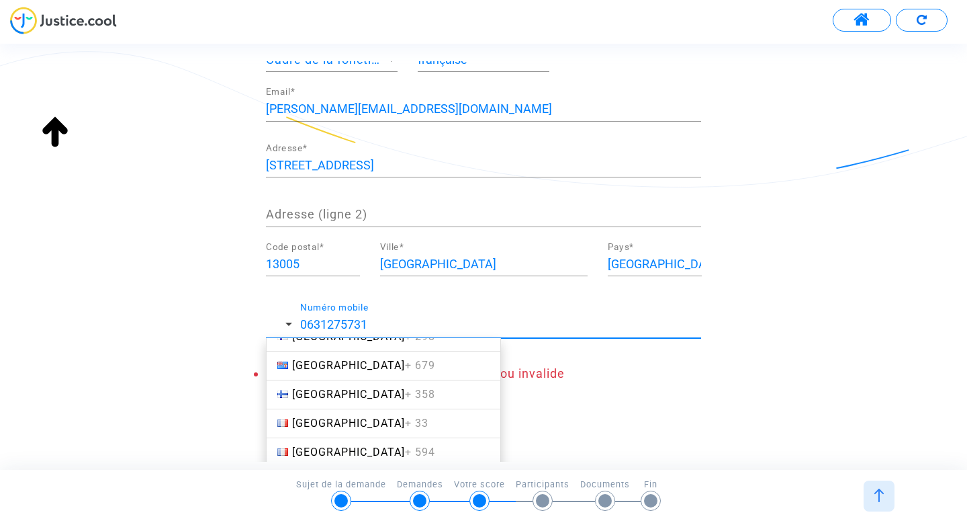
scroll to position [2009, 0]
click at [311, 398] on span "France + 33" at bounding box center [360, 394] width 136 height 13
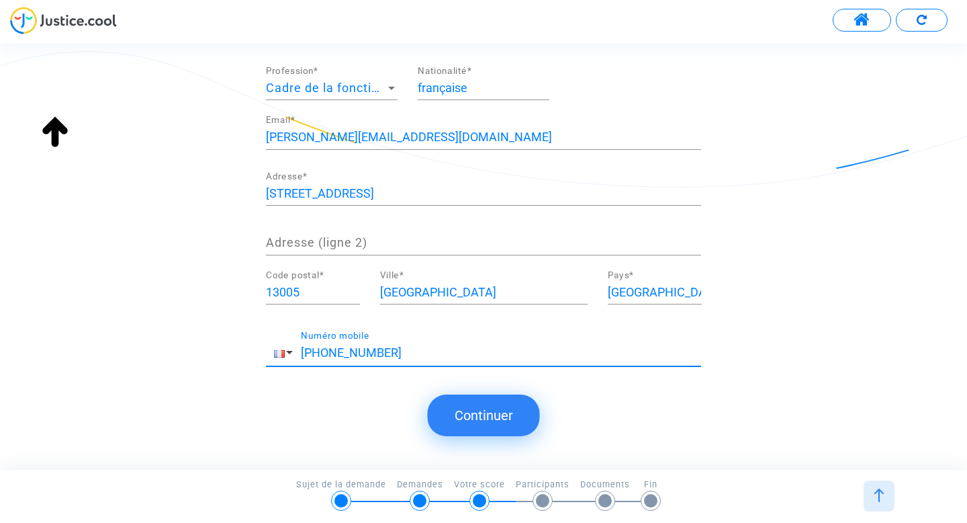
scroll to position [212, 0]
click at [332, 355] on input "+33 0631275731" at bounding box center [501, 352] width 400 height 13
type input "+33 631275731"
click at [469, 412] on button "Continuer" at bounding box center [484, 415] width 112 height 42
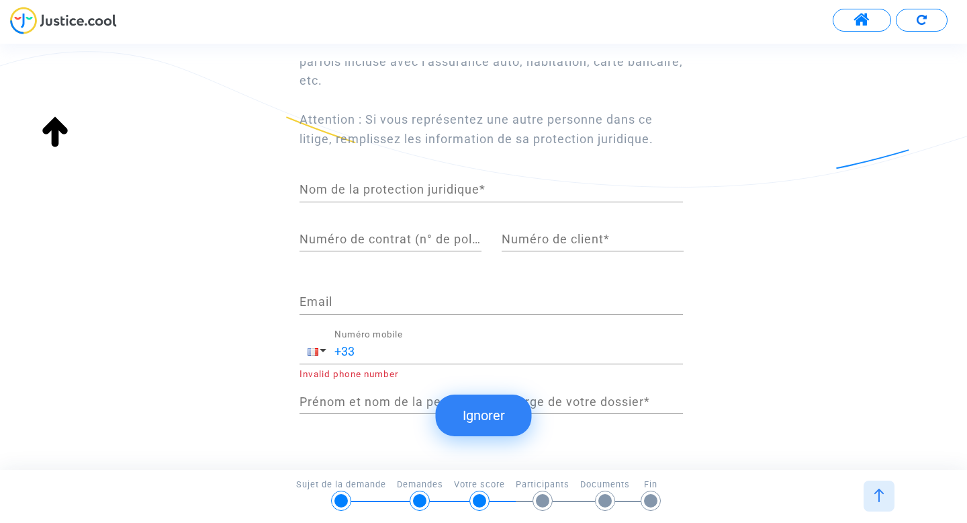
scroll to position [202, 0]
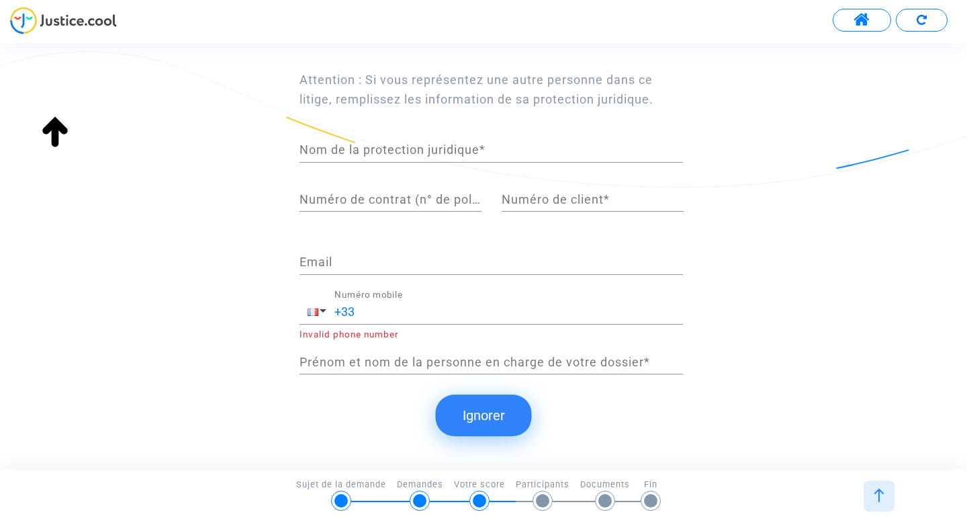
click at [484, 416] on button "Ignorer" at bounding box center [484, 415] width 96 height 42
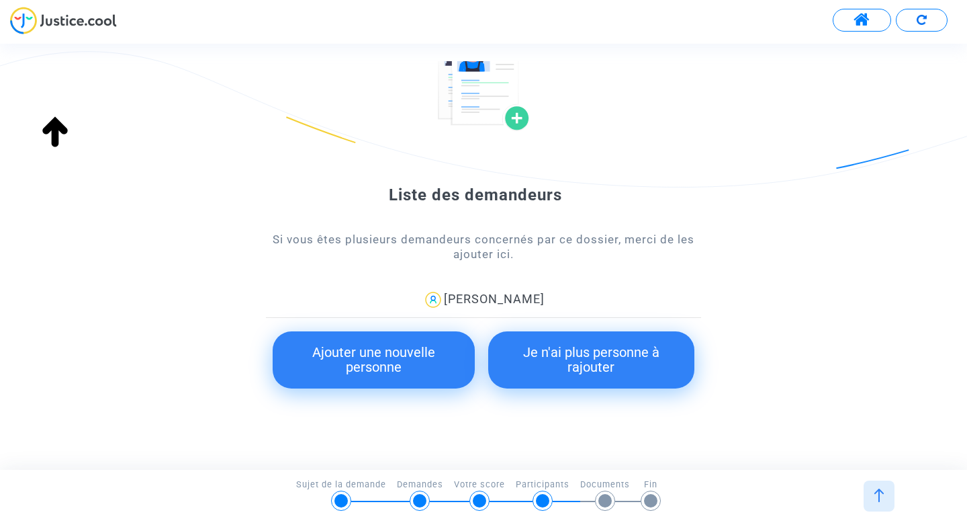
scroll to position [83, 0]
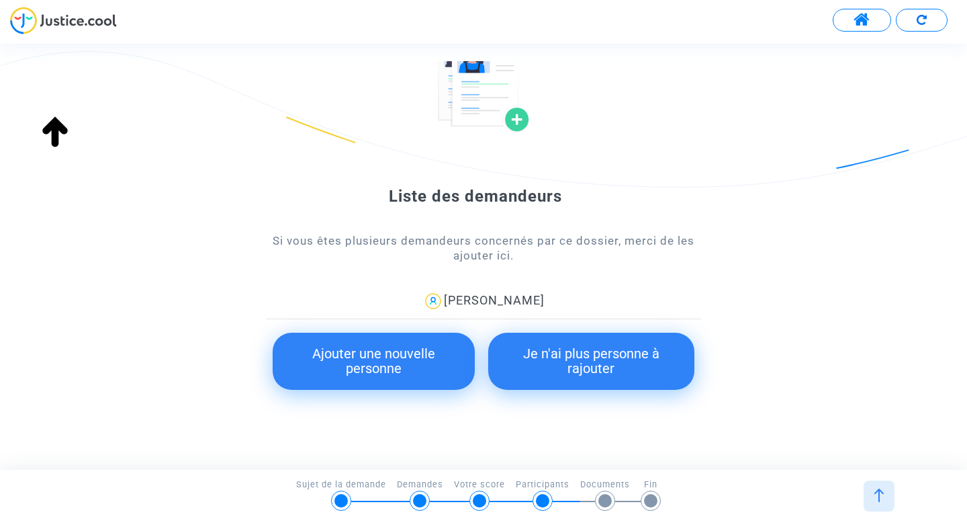
click at [380, 360] on button "Ajouter une nouvelle personne" at bounding box center [374, 360] width 202 height 57
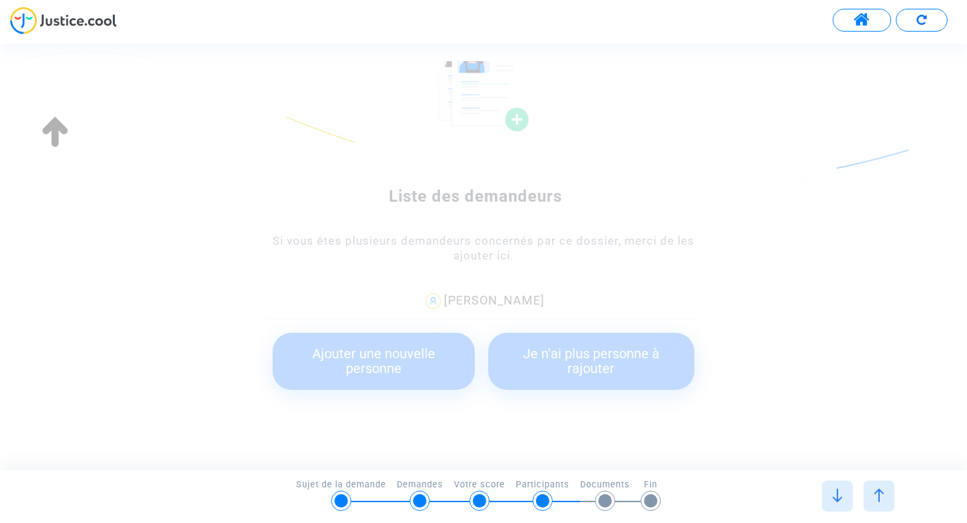
scroll to position [0, 0]
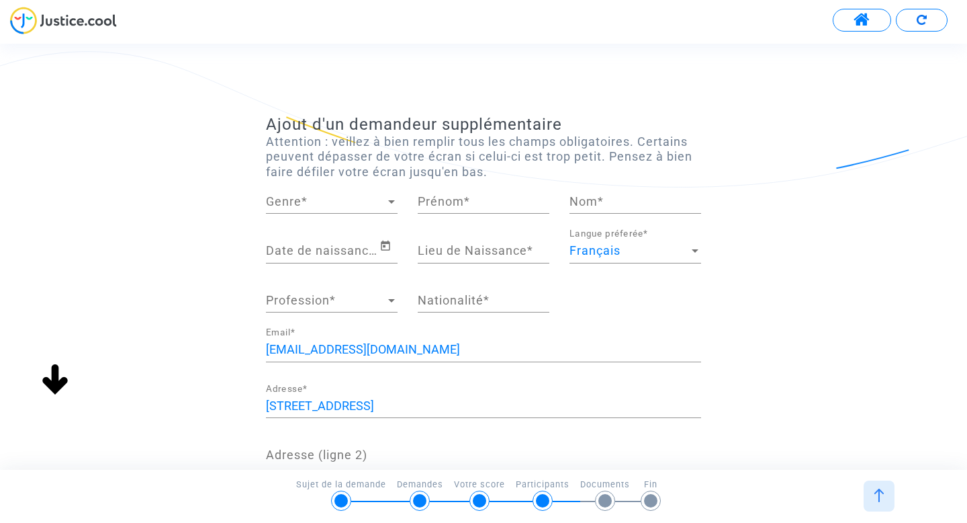
click at [317, 202] on span "Genre" at bounding box center [326, 201] width 120 height 13
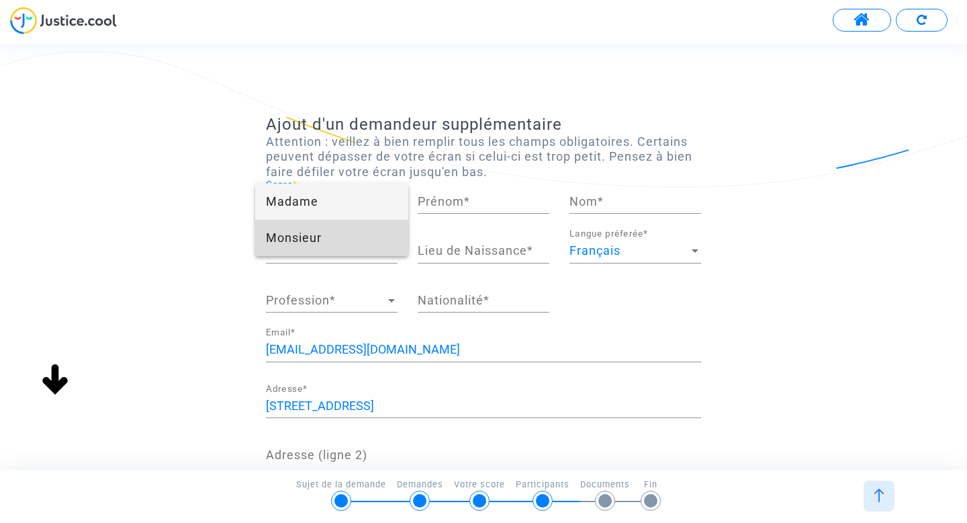
click at [311, 242] on span "Monsieur" at bounding box center [332, 238] width 132 height 36
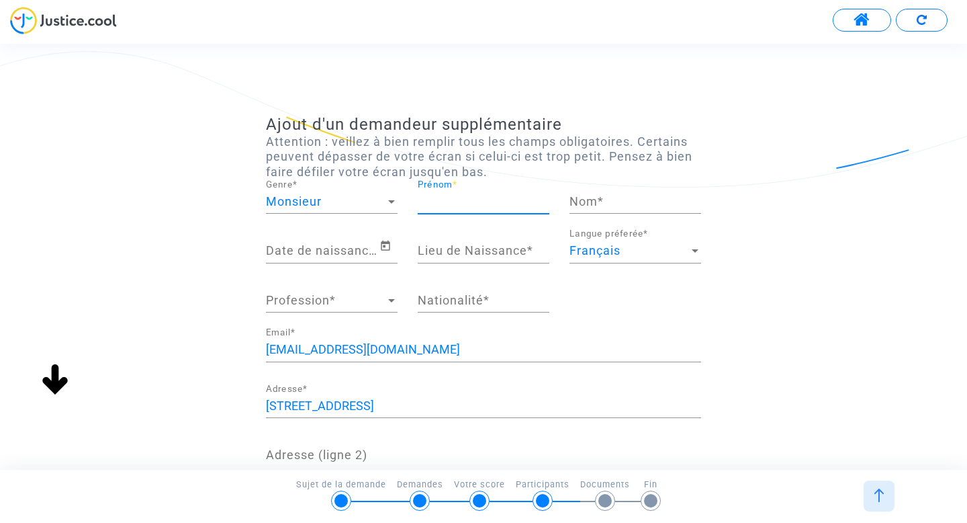
click at [443, 205] on input "Prénom *" at bounding box center [484, 201] width 132 height 13
type input "GASTON"
type input "FROMAGET"
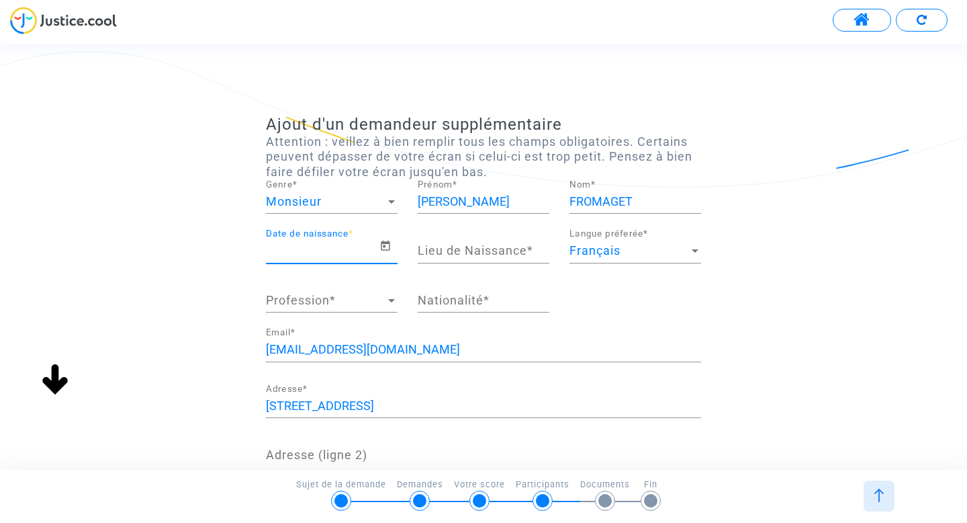
click at [336, 255] on input "Date de naissance *" at bounding box center [323, 250] width 114 height 13
click at [336, 309] on div "Profession Profession *" at bounding box center [332, 295] width 132 height 34
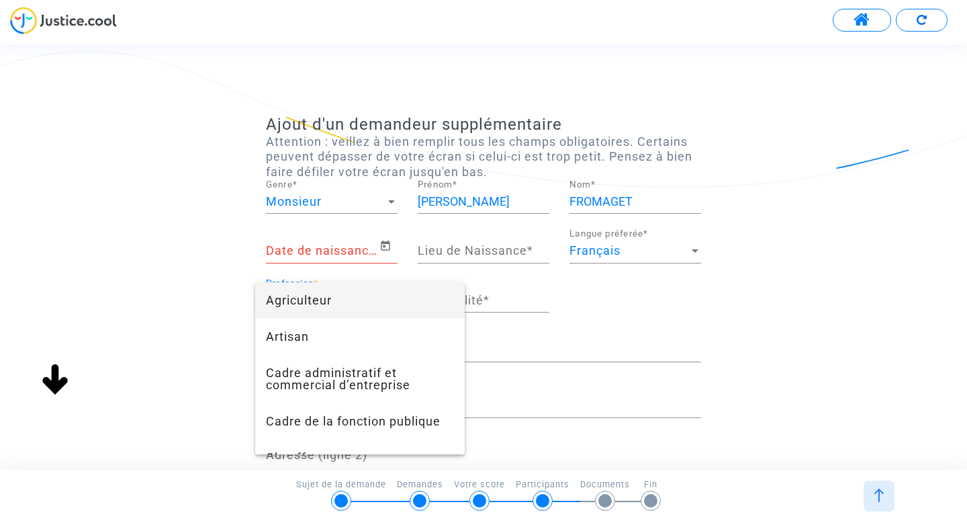
click at [547, 347] on div at bounding box center [483, 261] width 967 height 523
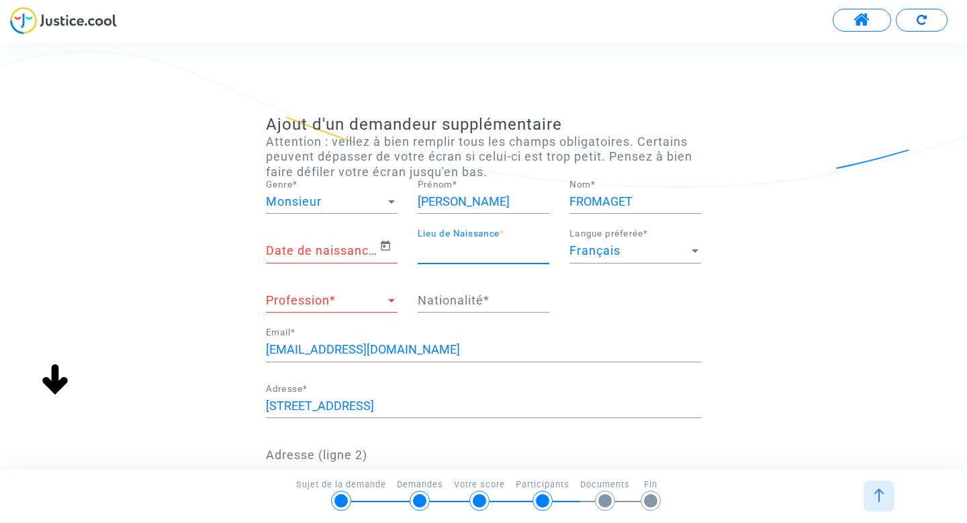
click at [510, 255] on input "Lieu de Naissance *" at bounding box center [484, 250] width 132 height 13
type input "LE KREMLIN BICETRE"
click at [309, 299] on span "Profession" at bounding box center [326, 299] width 120 height 13
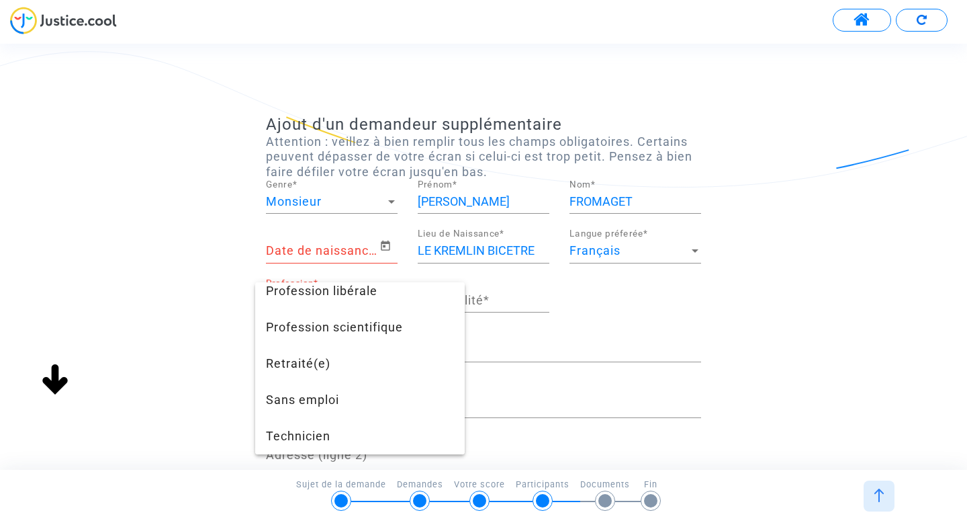
scroll to position [1255, 0]
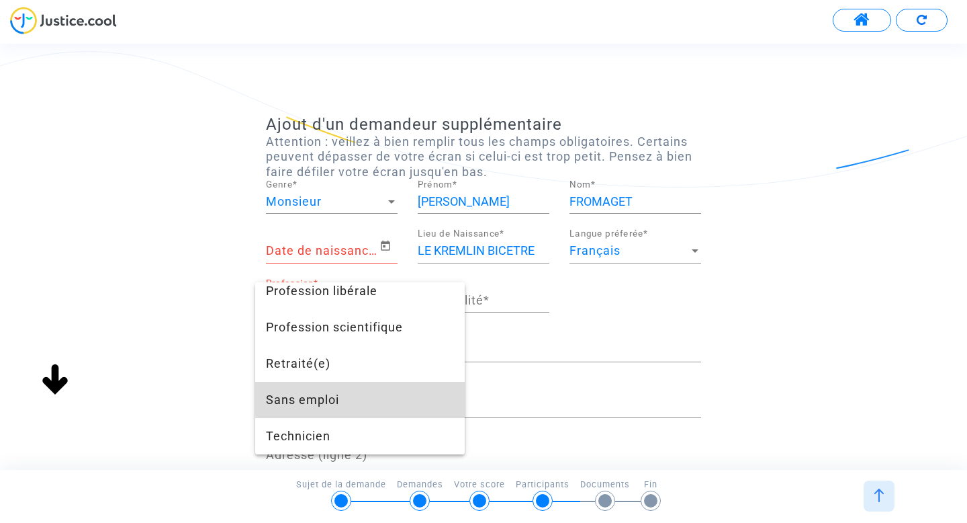
click at [305, 403] on span "Sans emploi" at bounding box center [360, 399] width 188 height 36
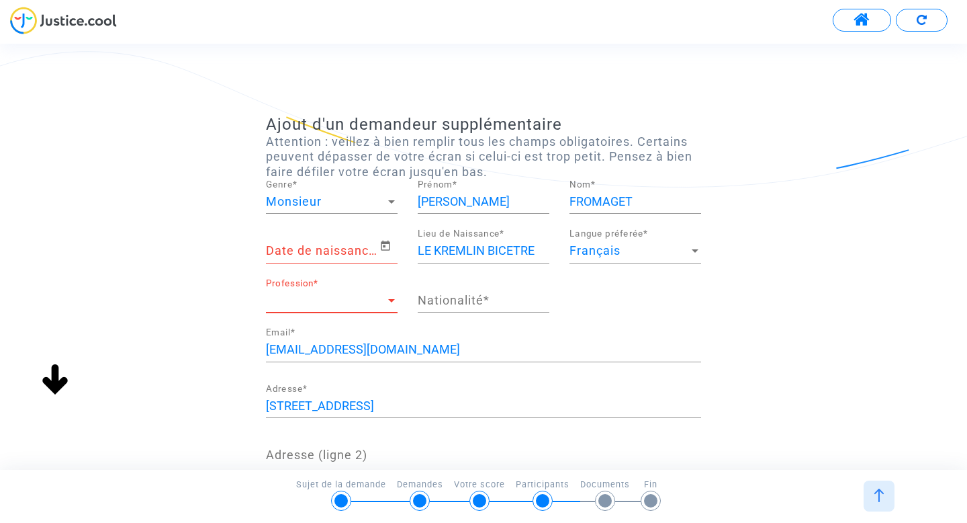
scroll to position [1088, 0]
click at [386, 244] on icon "Open calendar" at bounding box center [385, 246] width 12 height 16
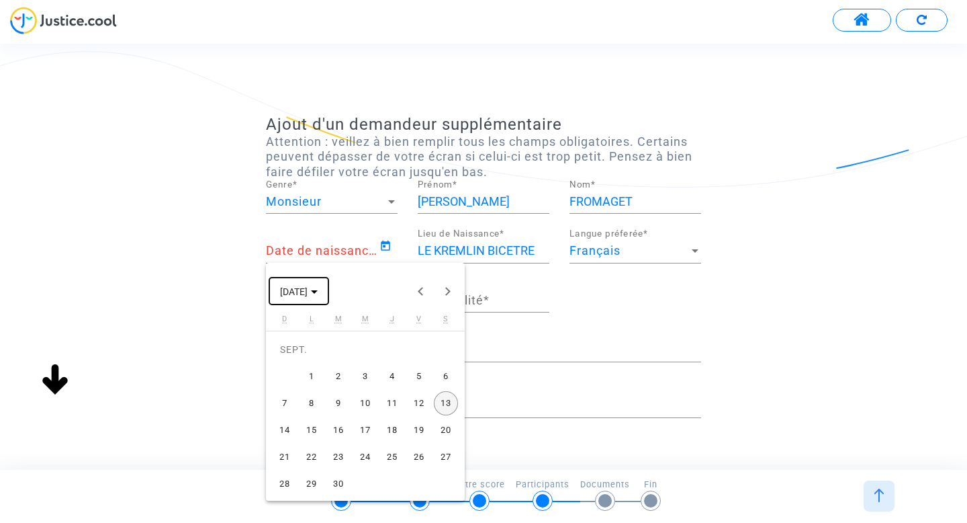
click at [308, 293] on span "SEPT. 2025" at bounding box center [294, 291] width 28 height 11
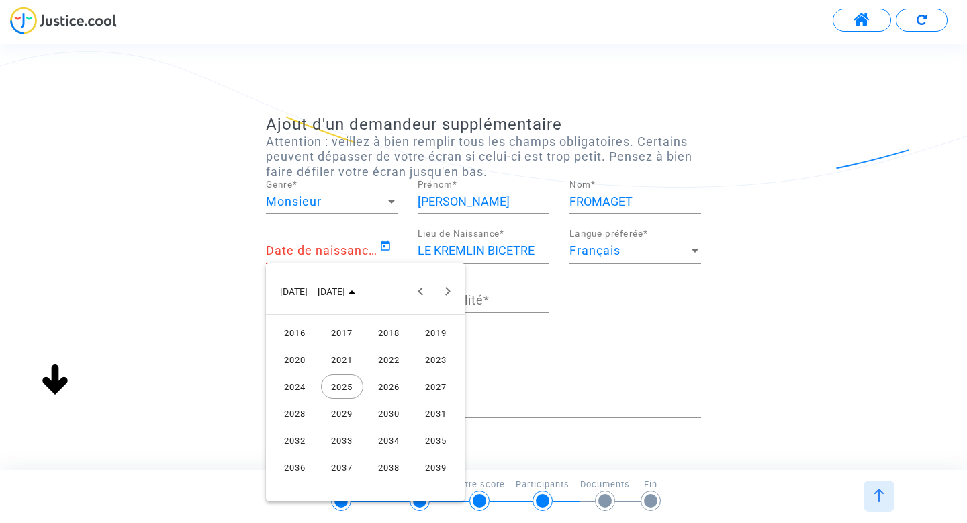
click at [430, 332] on div "2019" at bounding box center [436, 332] width 42 height 24
click at [430, 387] on div "AOÛT" at bounding box center [436, 386] width 42 height 24
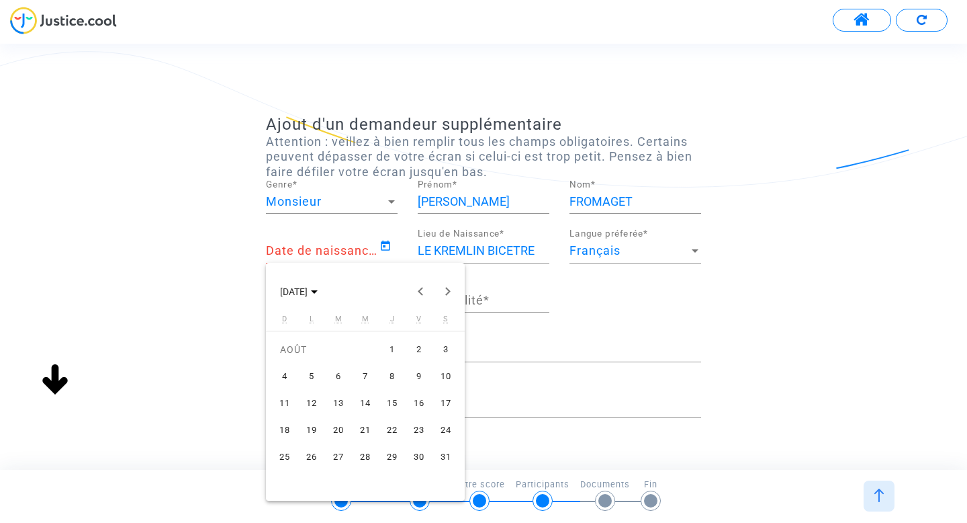
click at [338, 402] on div "13" at bounding box center [338, 403] width 24 height 24
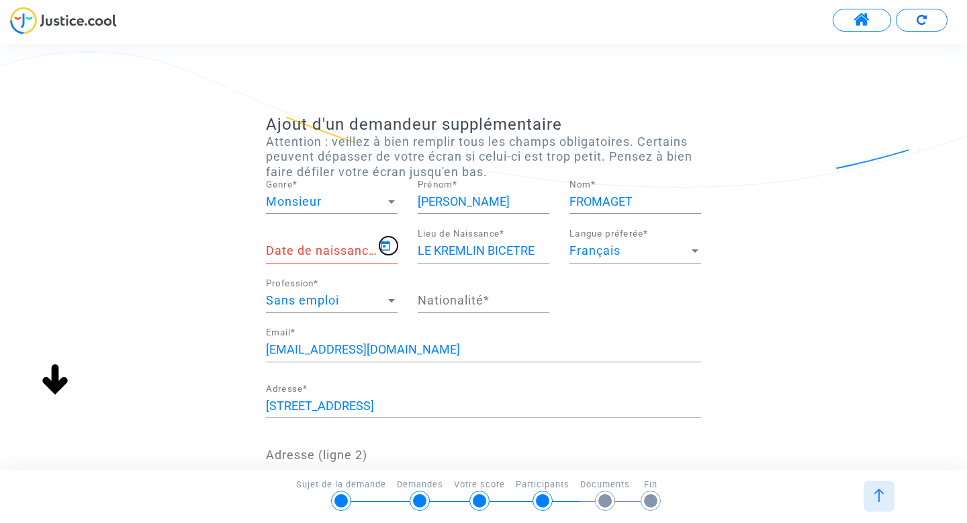
type input "13/08/2019"
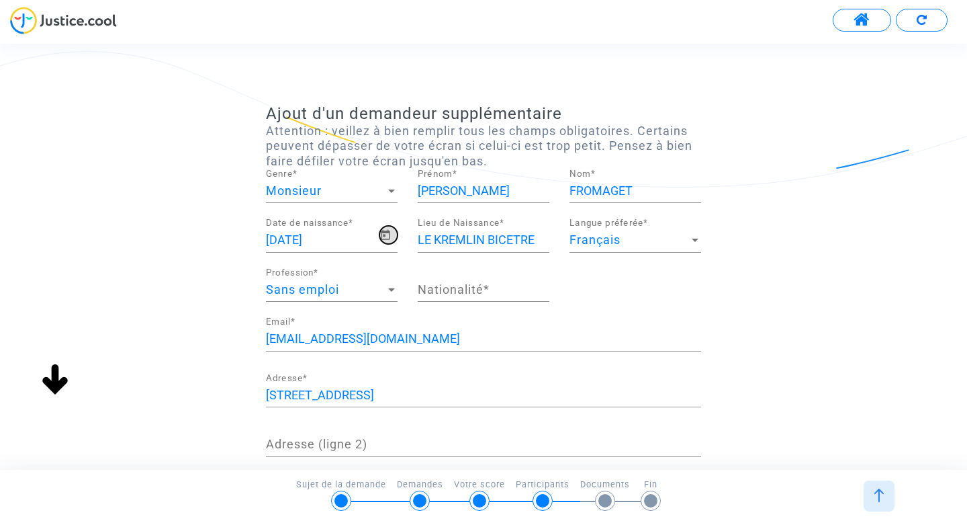
scroll to position [9, 0]
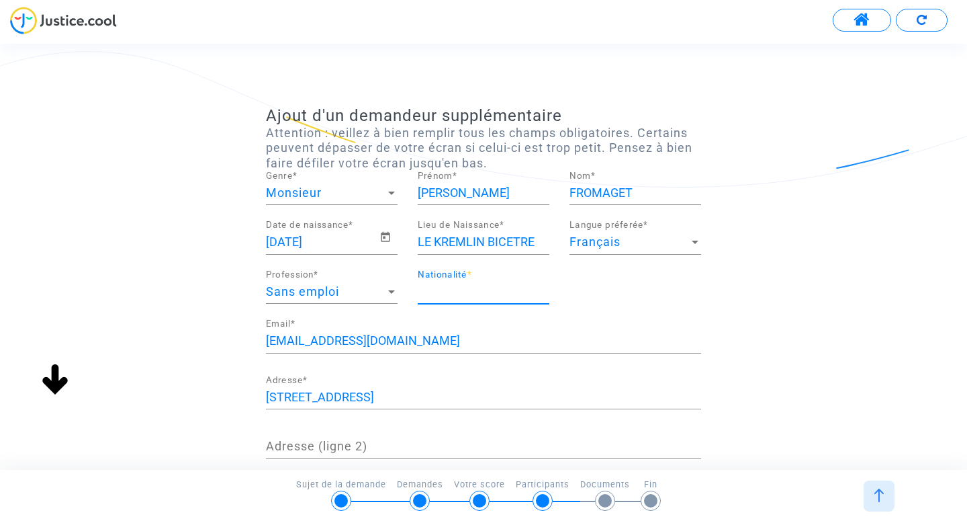
click at [481, 293] on input "Nationalité *" at bounding box center [484, 291] width 132 height 13
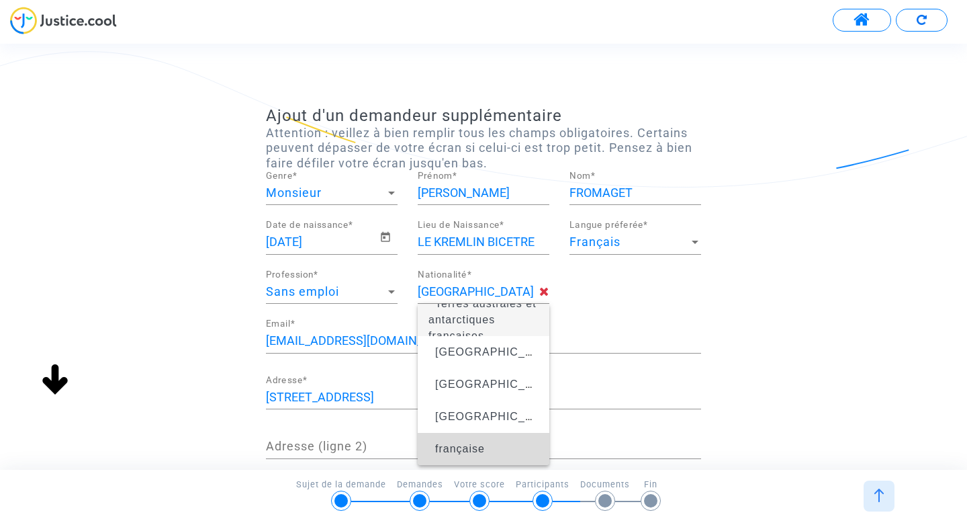
click at [475, 450] on span "française" at bounding box center [460, 448] width 50 height 11
type input "française"
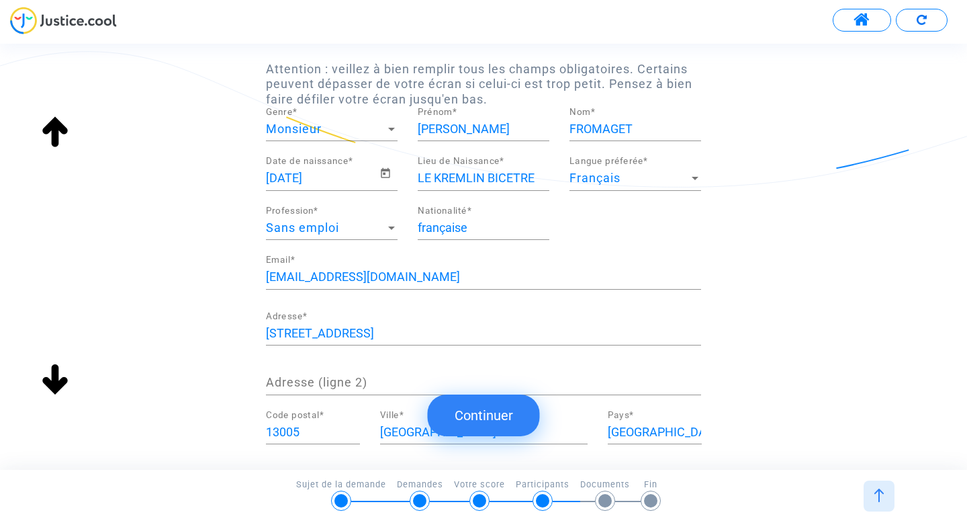
scroll to position [107, 0]
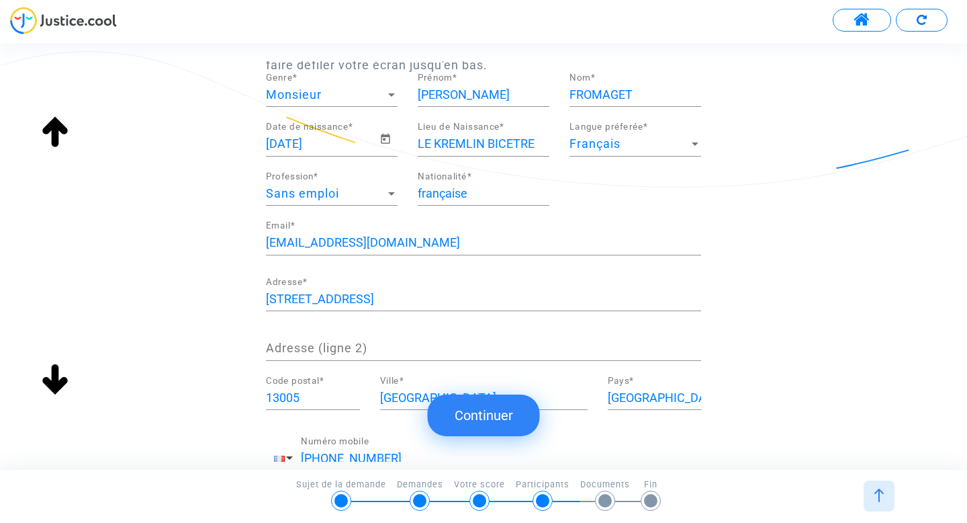
click at [505, 416] on button "Continuer" at bounding box center [484, 415] width 112 height 42
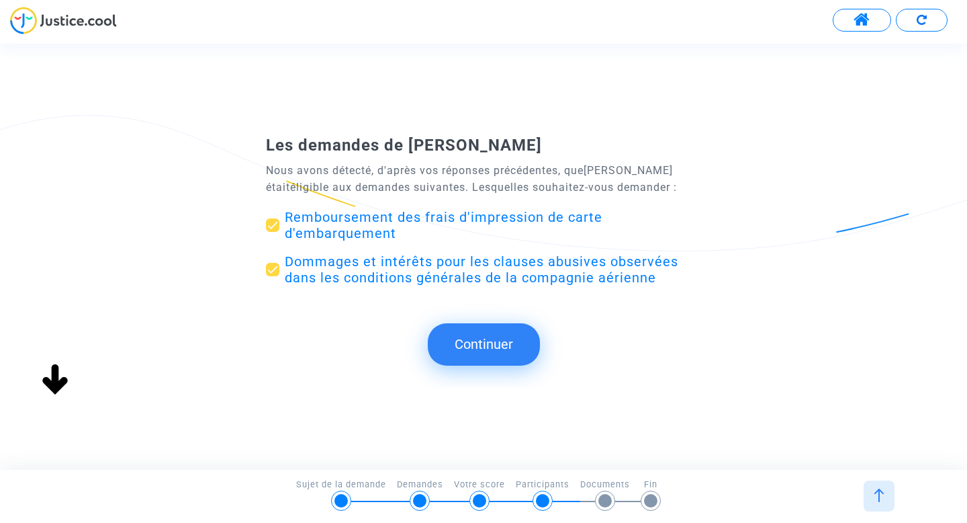
scroll to position [0, 0]
click at [473, 352] on button "Continuer" at bounding box center [484, 344] width 112 height 42
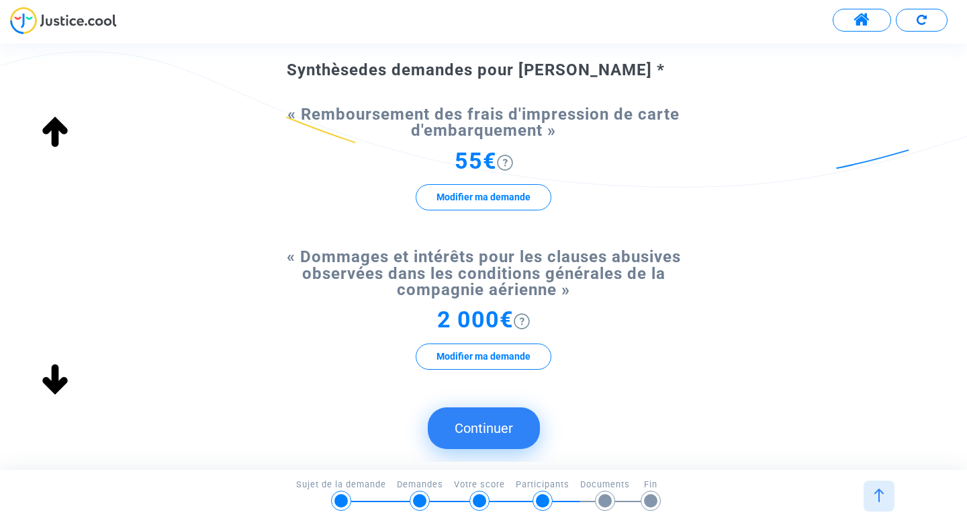
click at [586, 349] on div "2 000€ Modifier ma demande" at bounding box center [483, 346] width 435 height 69
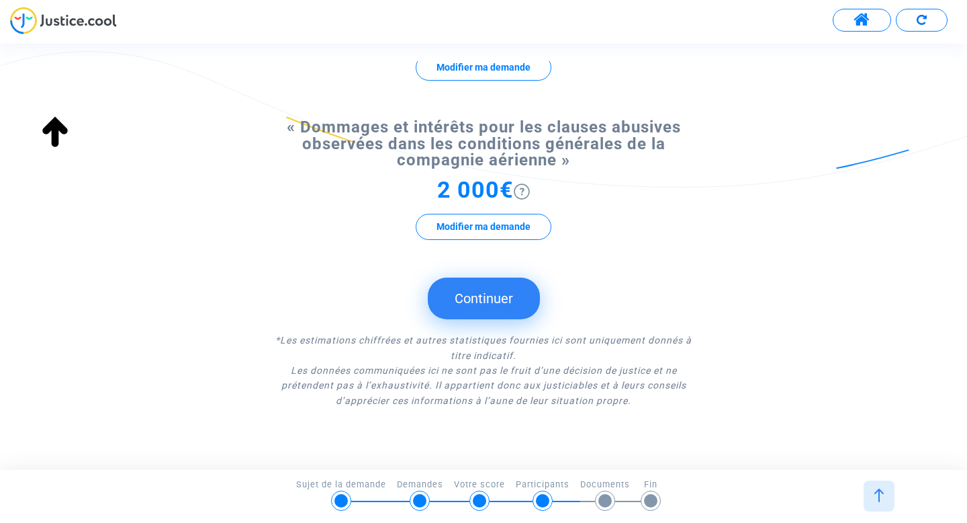
scroll to position [258, 0]
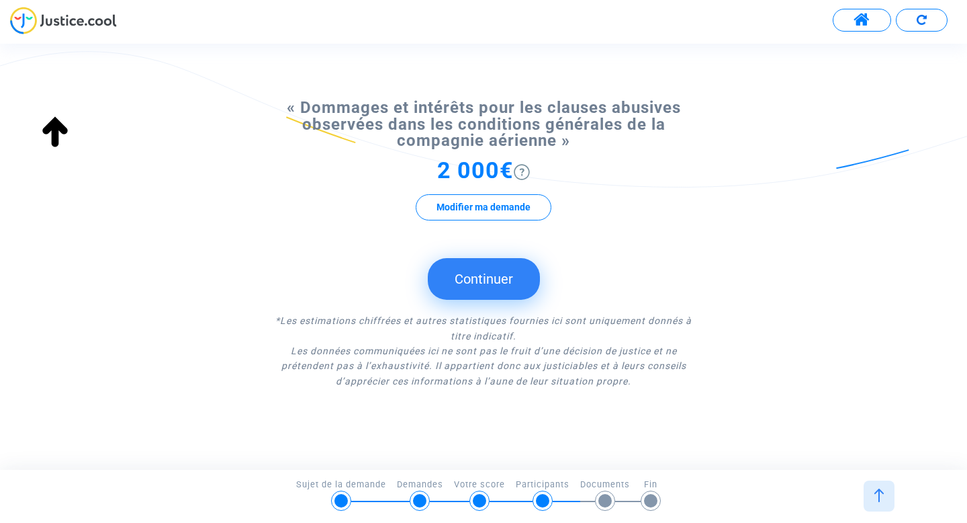
click at [480, 281] on button "Continuer" at bounding box center [484, 279] width 112 height 42
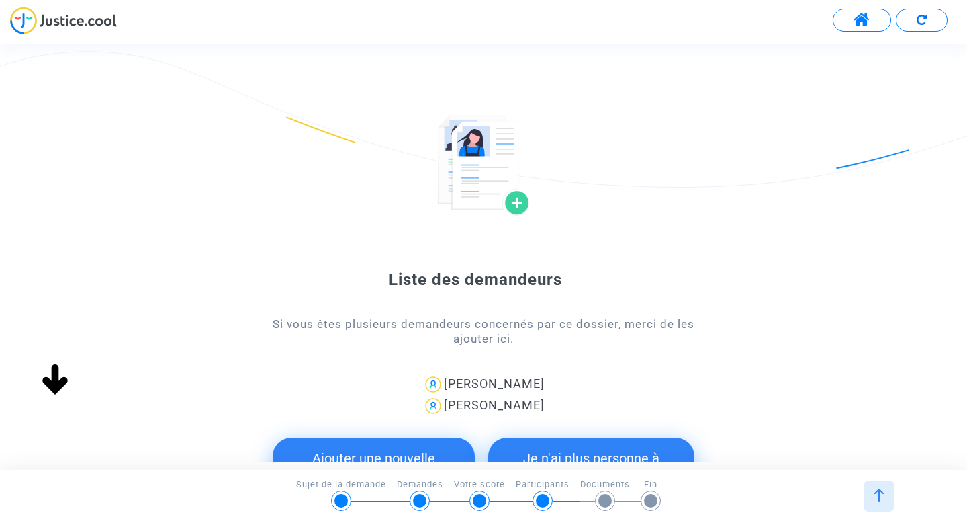
scroll to position [103, 0]
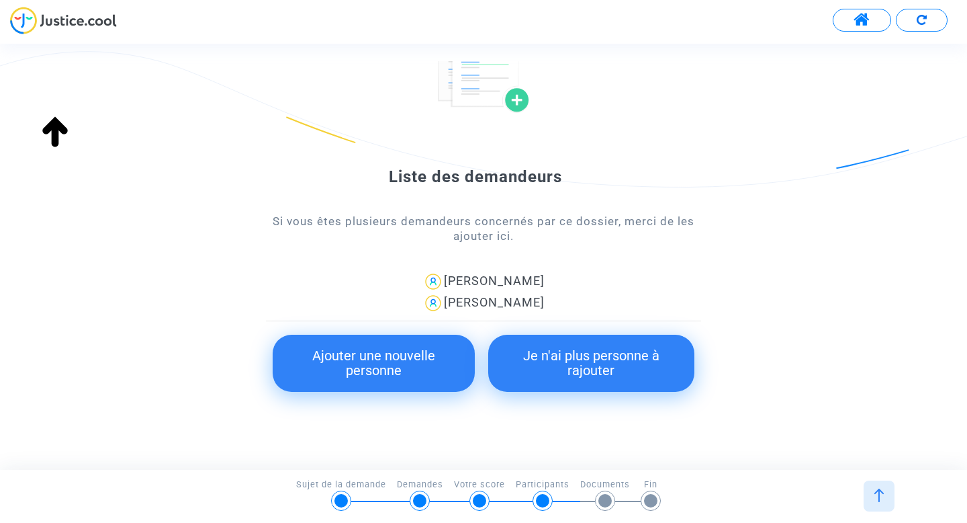
click at [353, 365] on button "Ajouter une nouvelle personne" at bounding box center [374, 362] width 202 height 57
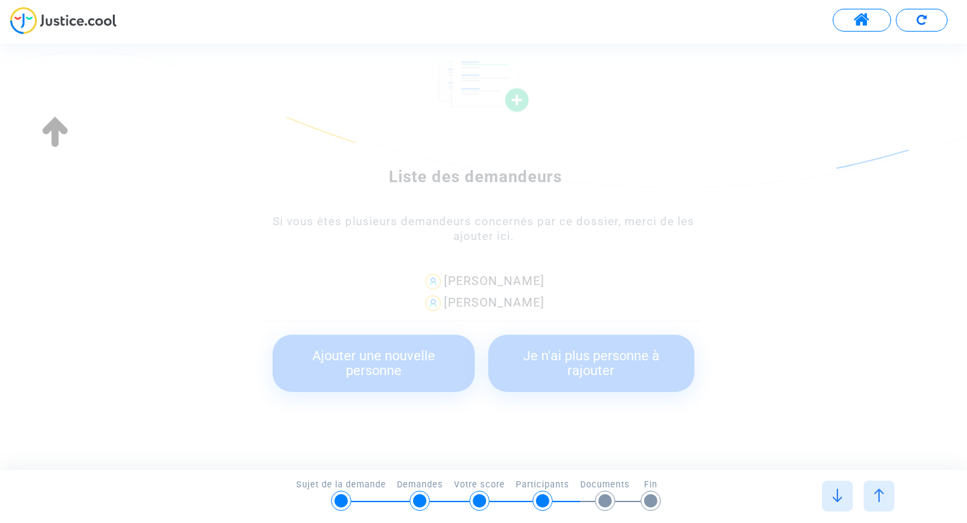
scroll to position [0, 0]
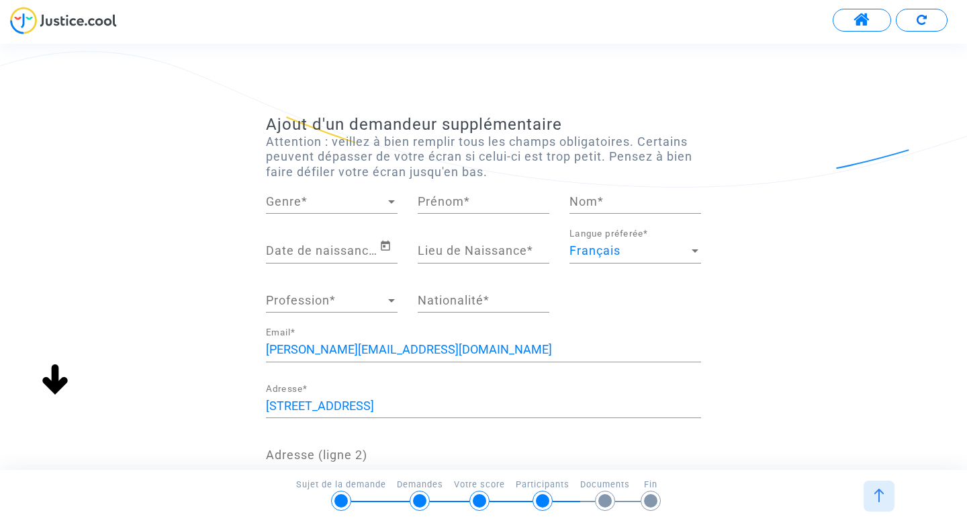
click at [349, 203] on span "Genre" at bounding box center [326, 201] width 120 height 13
click at [334, 203] on span "Madame" at bounding box center [332, 201] width 132 height 36
click at [447, 206] on input "Prénom *" at bounding box center [484, 201] width 132 height 13
type input "l"
type input "LILI"
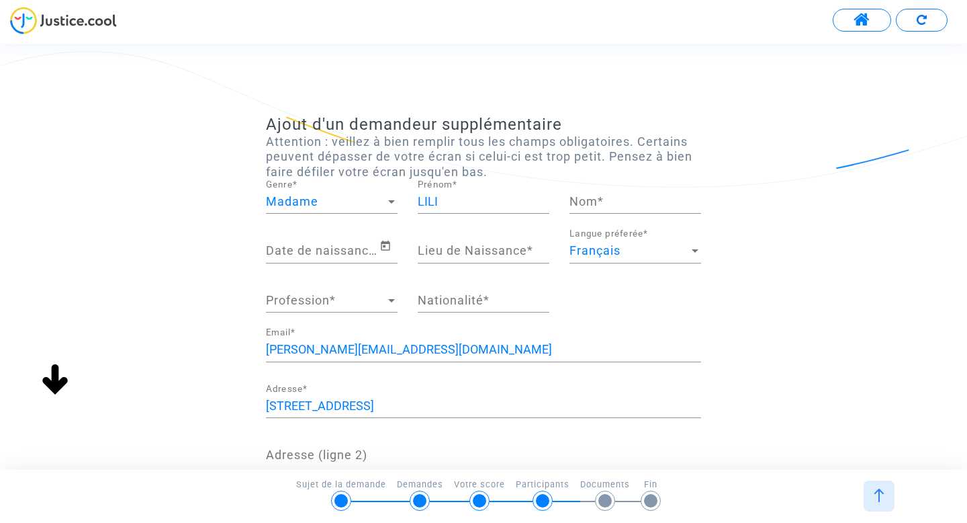
click at [638, 211] on div "Nom *" at bounding box center [636, 196] width 132 height 34
type input "FROMAGET"
click at [386, 248] on icon "Open calendar" at bounding box center [385, 246] width 12 height 16
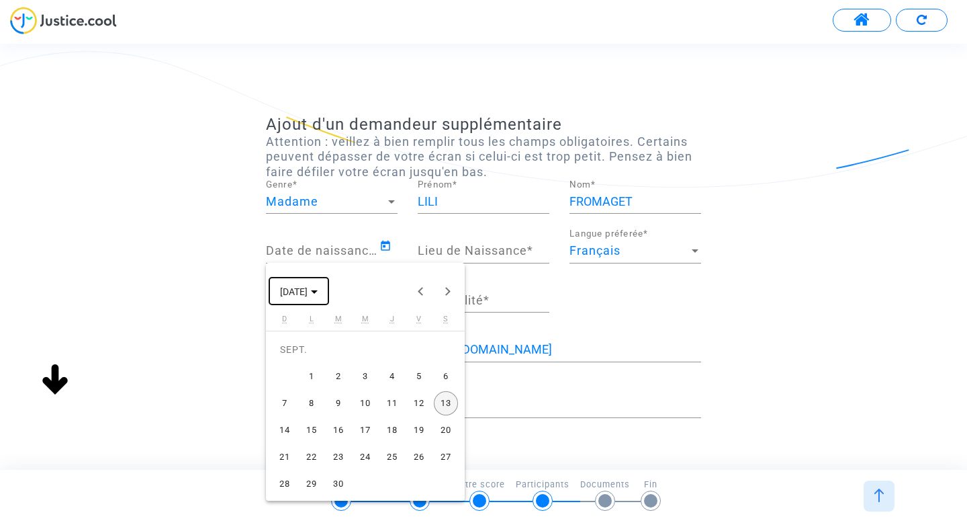
click at [318, 291] on span "SEPT. 2025" at bounding box center [299, 290] width 38 height 11
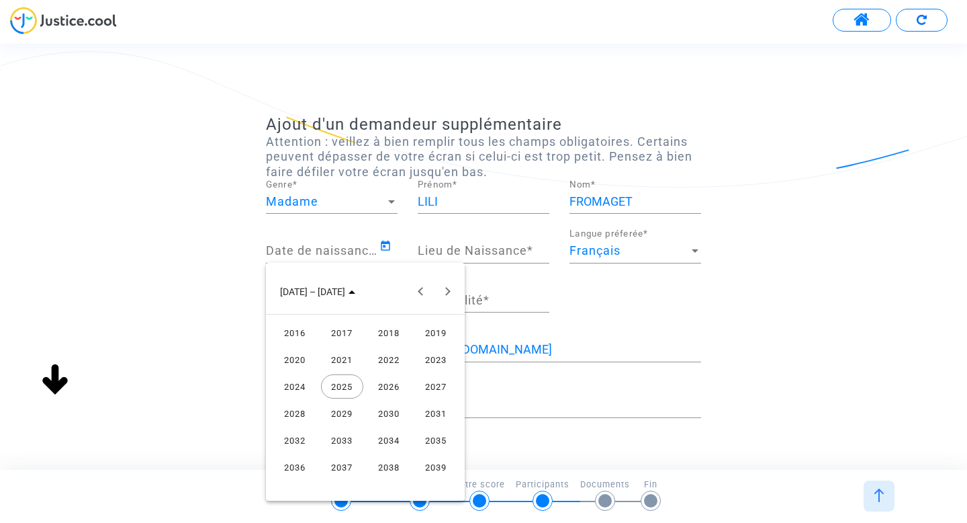
click at [345, 330] on div "2017" at bounding box center [342, 332] width 42 height 24
click at [300, 361] on div "JANV." at bounding box center [295, 359] width 42 height 24
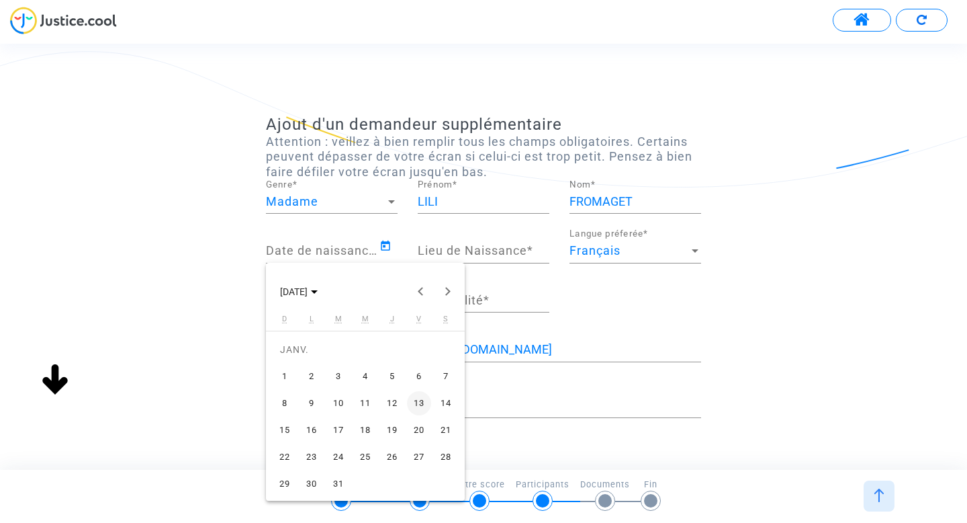
click at [307, 482] on div "30" at bounding box center [312, 483] width 24 height 24
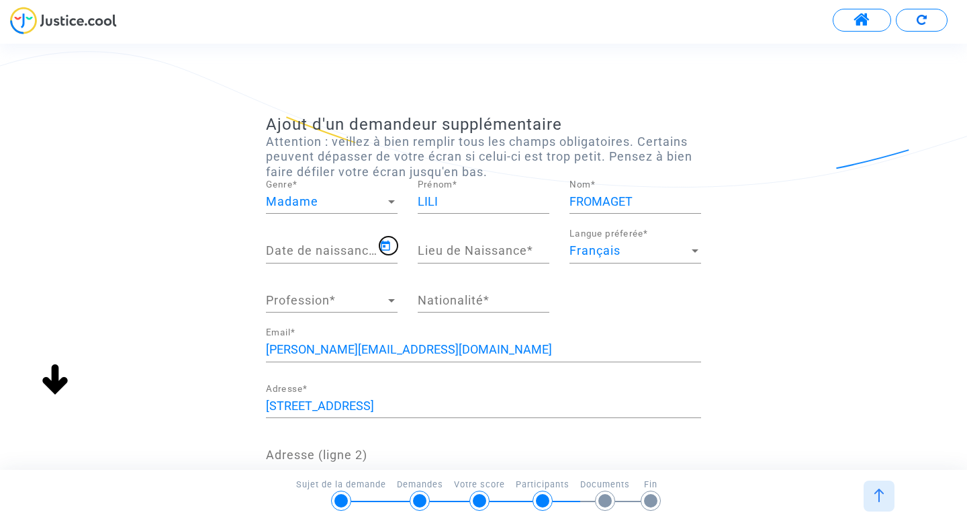
type input "30/01/2017"
click at [447, 255] on input "Lieu de Naissance *" at bounding box center [484, 250] width 132 height 13
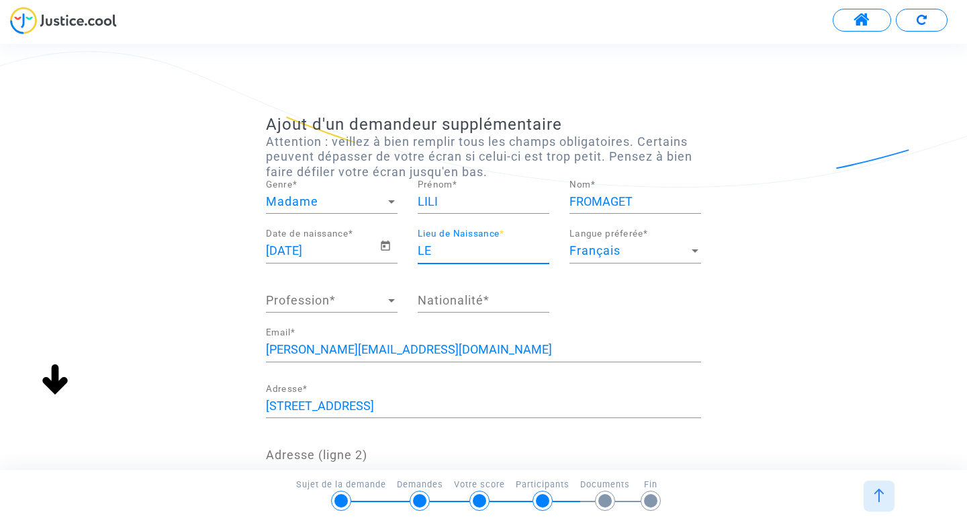
type input "LE KREMLIN BICETRE"
click at [355, 302] on span "Profession" at bounding box center [326, 299] width 120 height 13
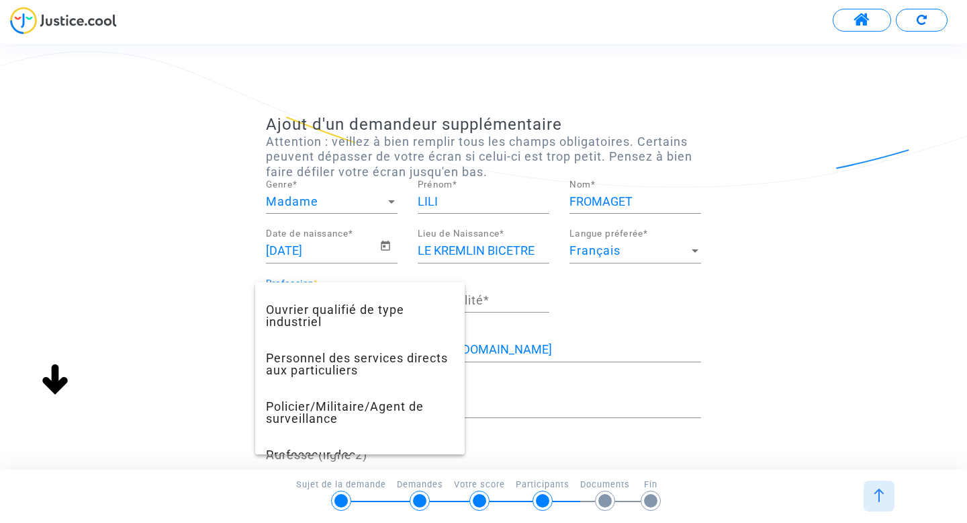
scroll to position [1255, 0]
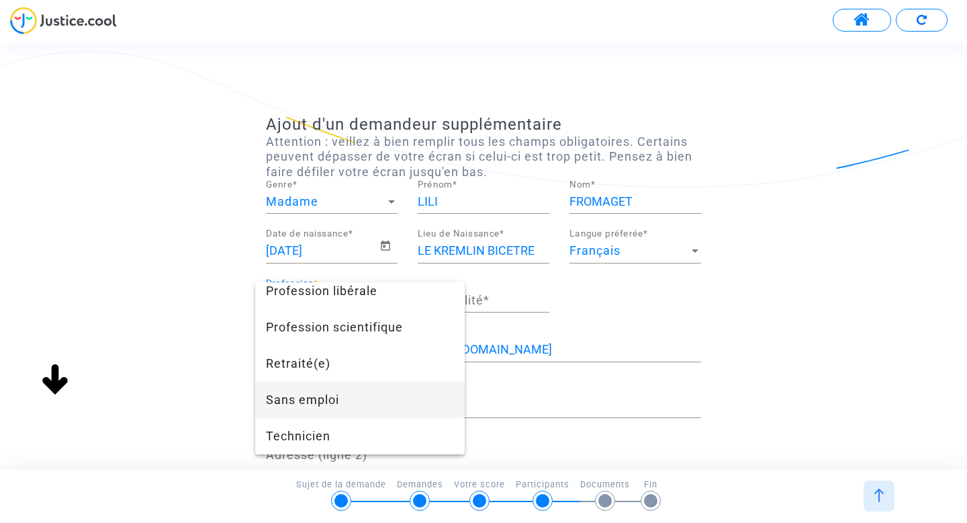
click at [295, 404] on span "Sans emploi" at bounding box center [360, 399] width 188 height 36
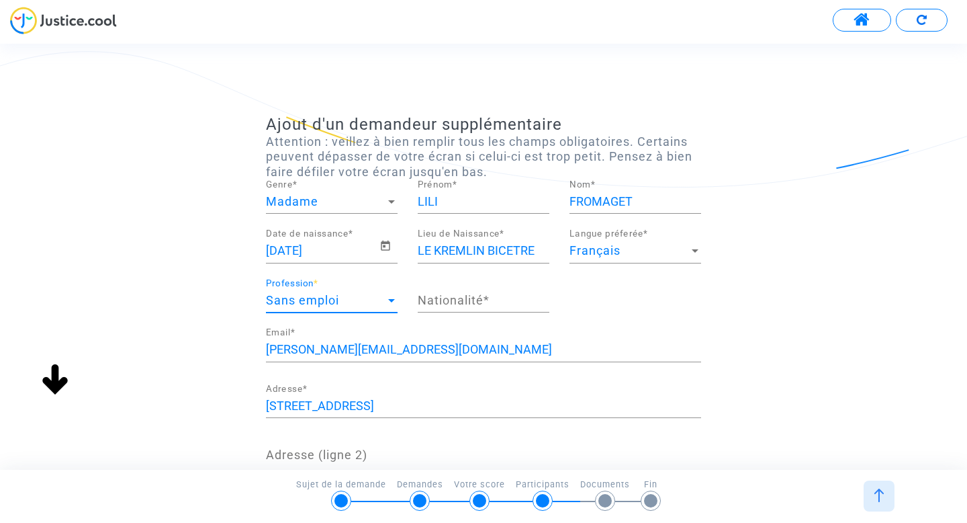
scroll to position [1088, 0]
click at [488, 298] on input "Nationalité *" at bounding box center [484, 299] width 132 height 13
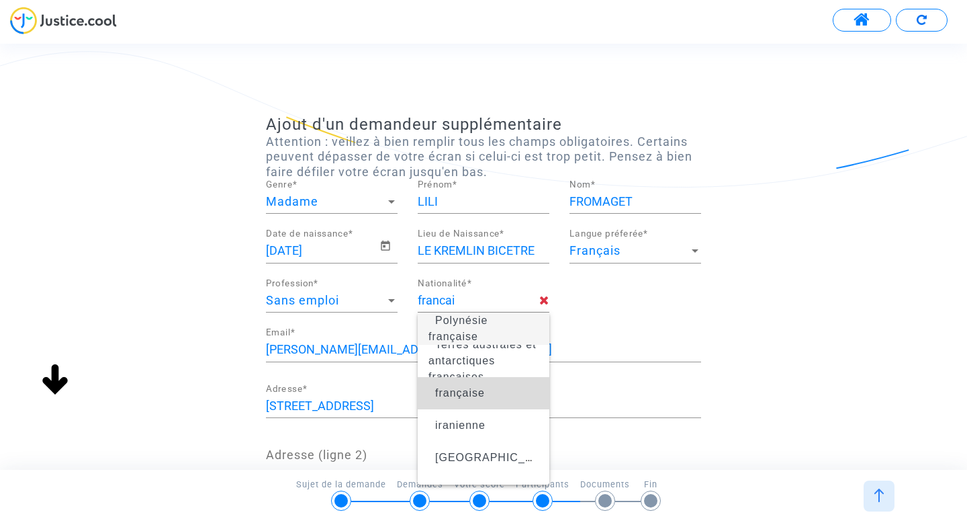
click at [454, 390] on span "française" at bounding box center [460, 392] width 50 height 11
type input "française"
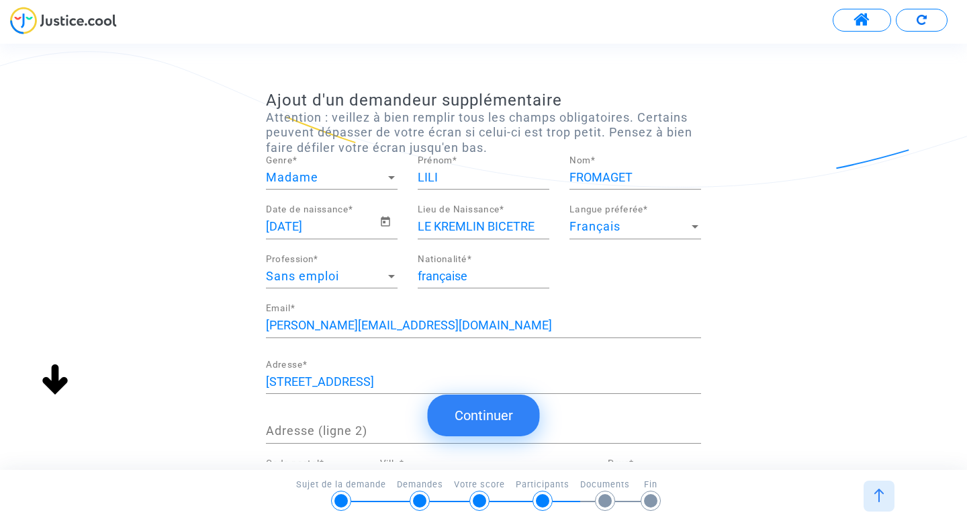
scroll to position [0, 0]
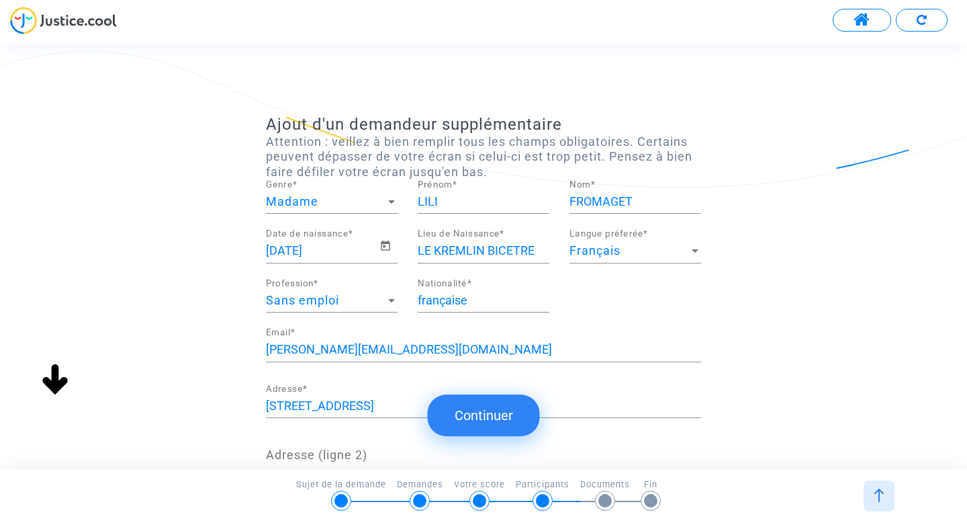
click at [481, 412] on button "Continuer" at bounding box center [484, 415] width 112 height 42
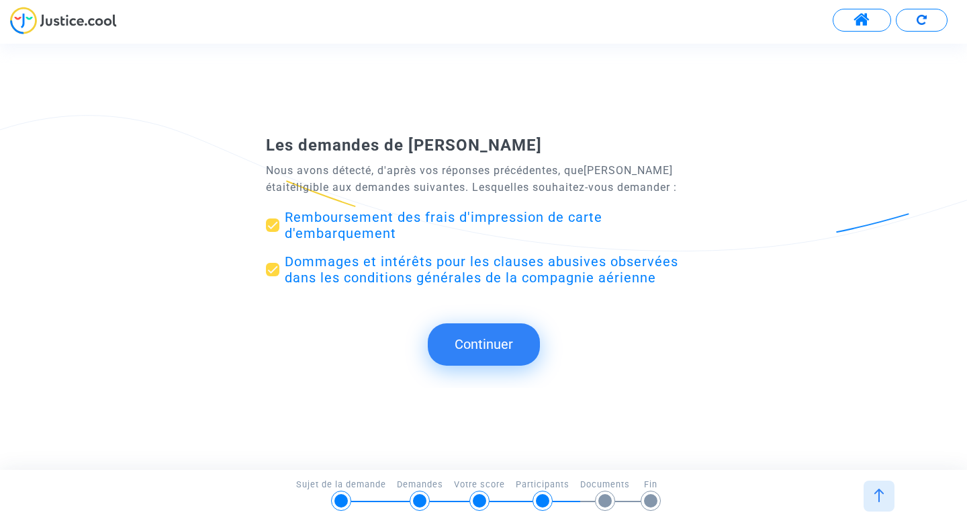
click at [479, 355] on button "Continuer" at bounding box center [484, 344] width 112 height 42
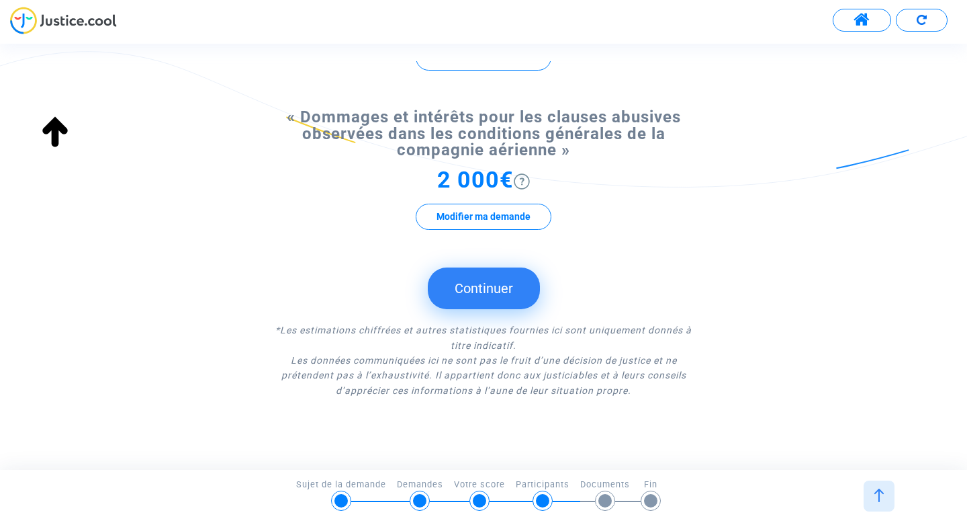
scroll to position [265, 0]
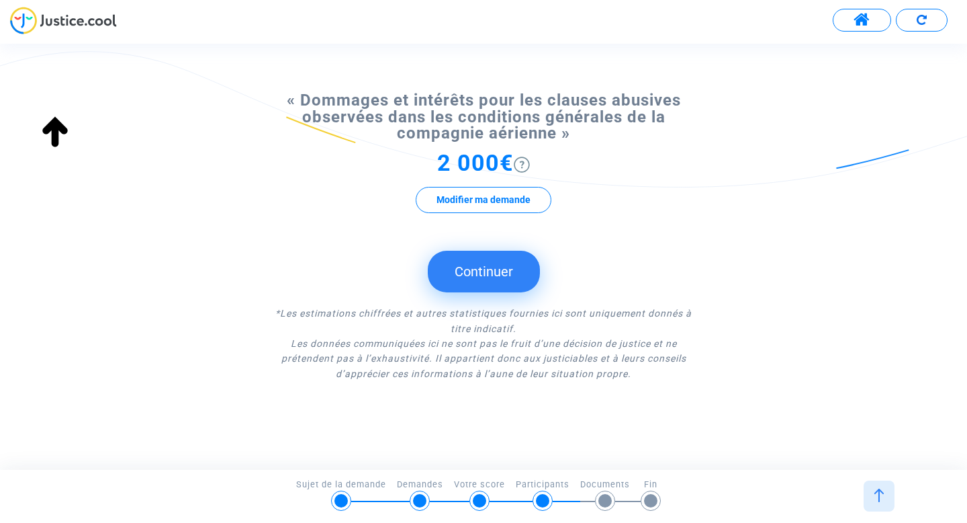
click at [505, 263] on button "Continuer" at bounding box center [484, 272] width 112 height 42
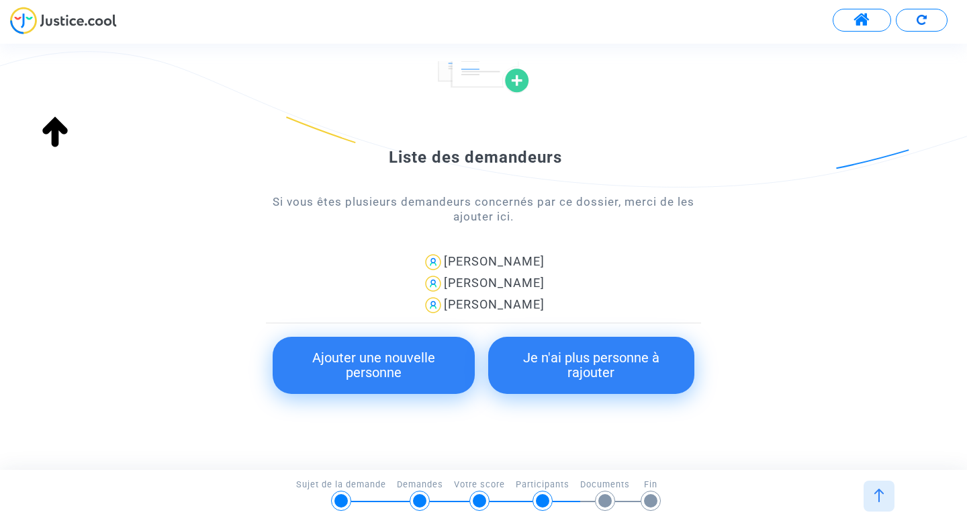
scroll to position [150, 0]
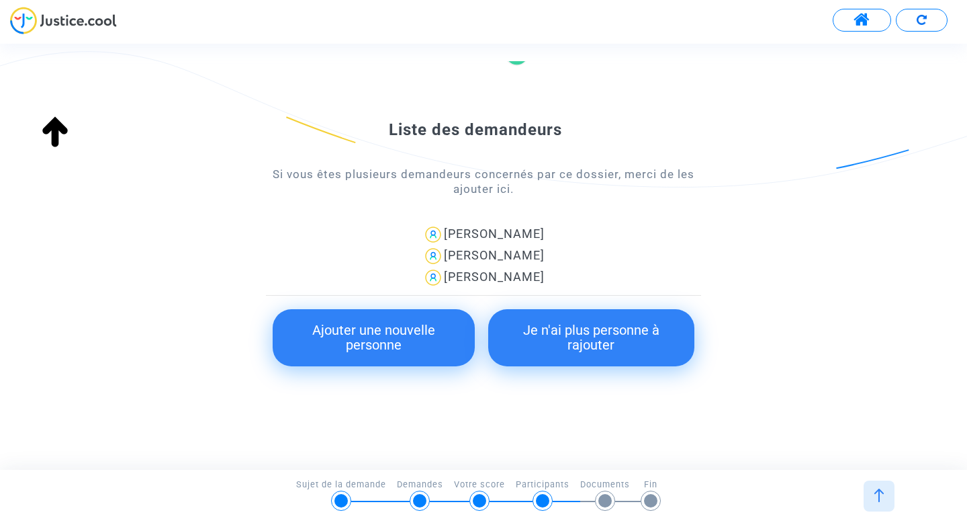
click at [606, 334] on button "Je n'ai plus personne à rajouter" at bounding box center [591, 337] width 206 height 57
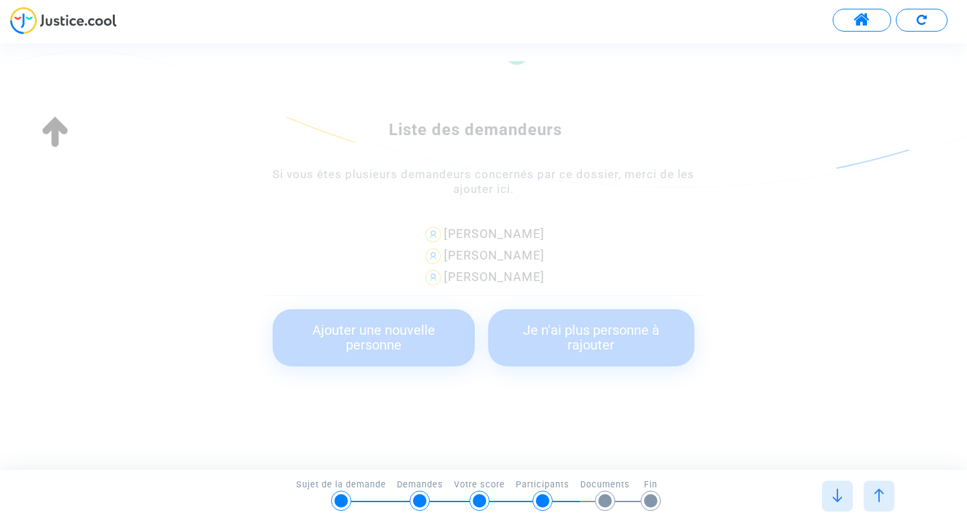
scroll to position [0, 0]
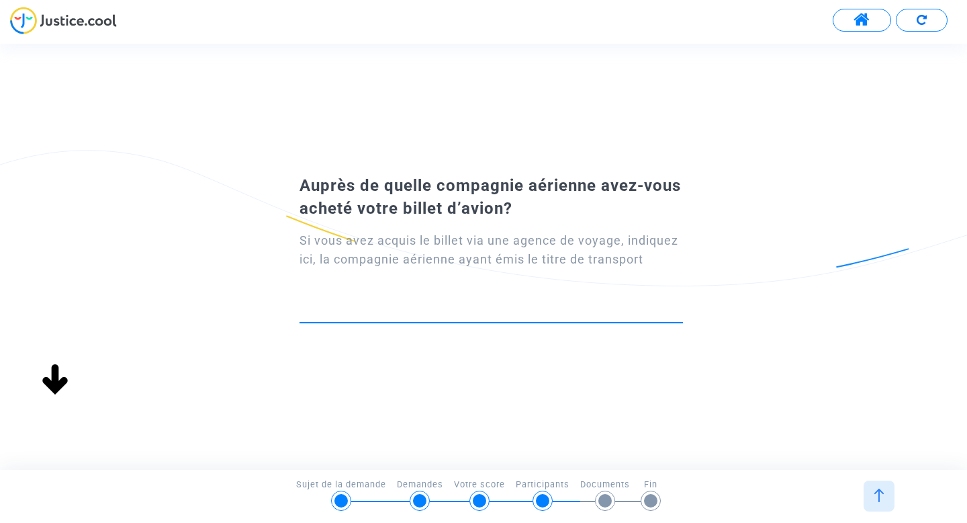
type input "e"
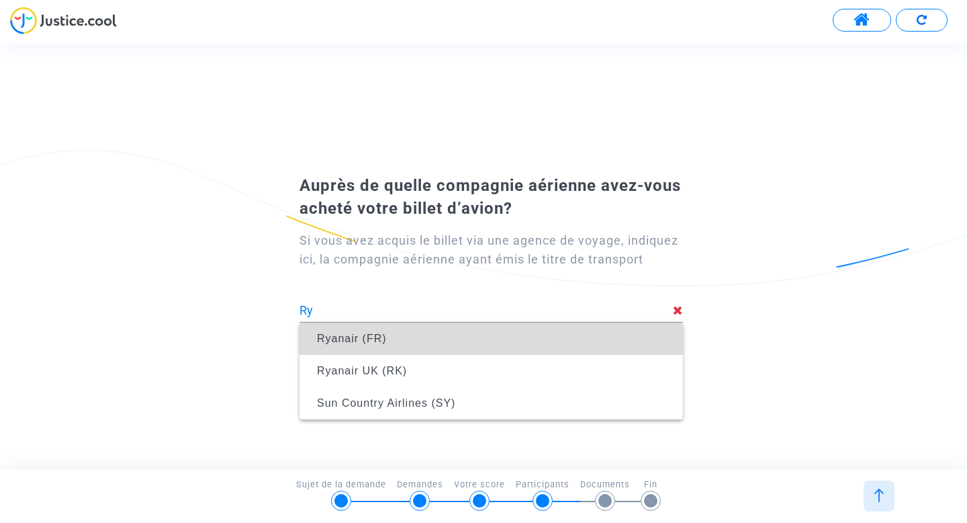
click at [360, 348] on span "Ryanair (FR)" at bounding box center [491, 339] width 362 height 38
type input "Ryanair (FR)"
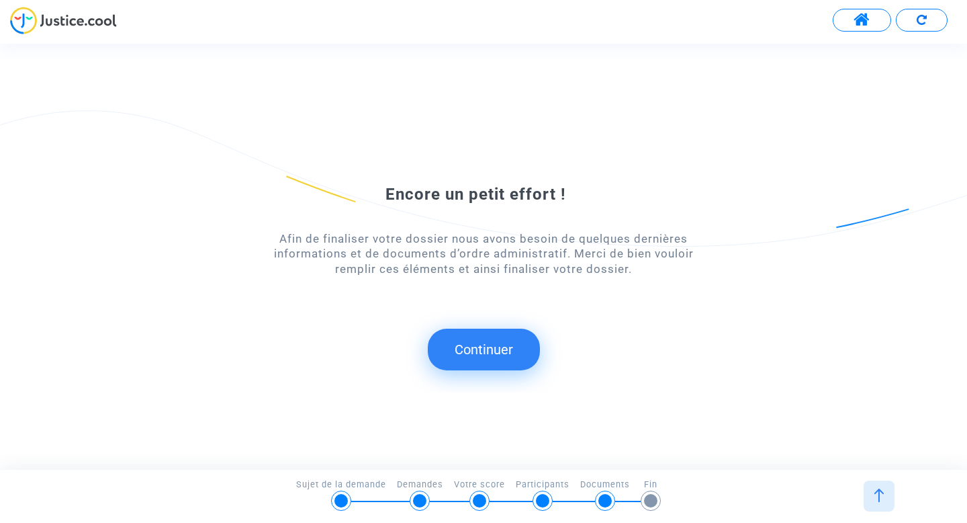
click at [487, 356] on button "Continuer" at bounding box center [484, 349] width 112 height 42
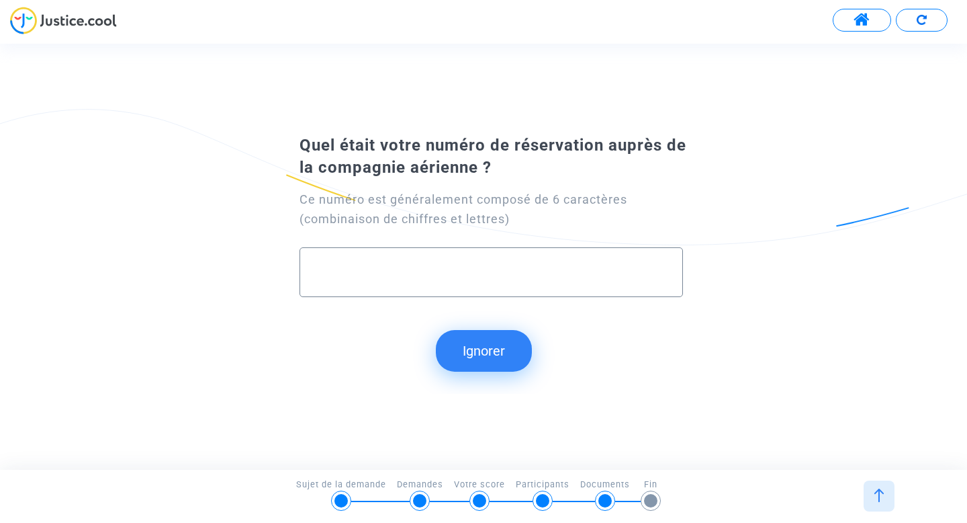
click at [459, 263] on div at bounding box center [491, 267] width 355 height 38
type input "4217363"
click at [469, 343] on button "Continuer" at bounding box center [484, 351] width 112 height 42
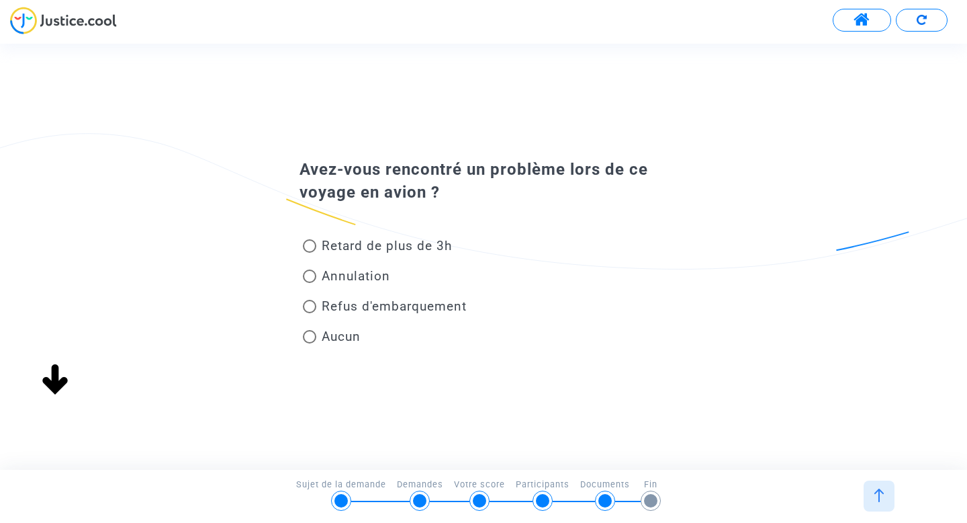
click at [314, 336] on span at bounding box center [309, 336] width 13 height 13
click at [310, 343] on input "Aucun" at bounding box center [309, 343] width 1 height 1
radio input "true"
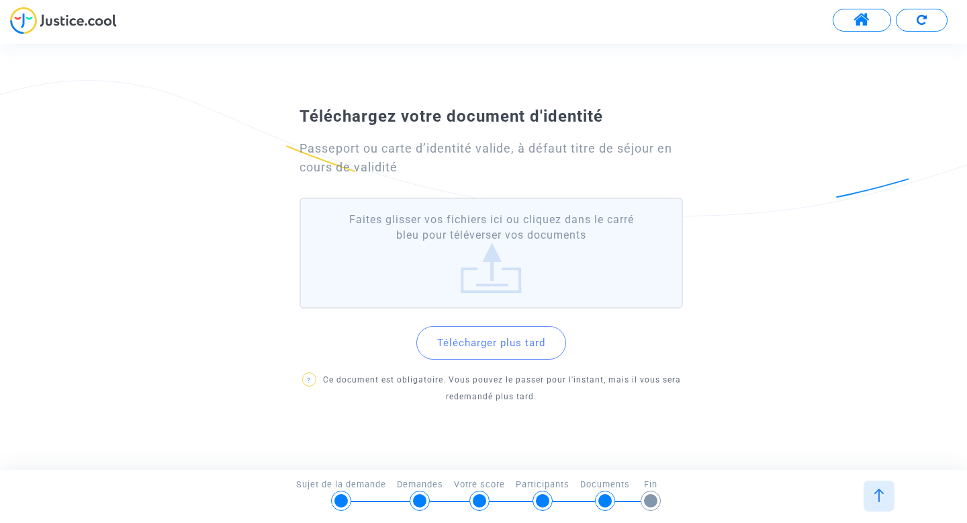
click at [515, 344] on button "Télécharger plus tard" at bounding box center [491, 343] width 150 height 34
click at [453, 228] on label "Faites glisser vos fichiers ici ou cliquez dans le carré bleu pour téléverser v…" at bounding box center [491, 252] width 383 height 111
click at [0, 0] on input "Faites glisser vos fichiers ici ou cliquez dans le carré bleu pour téléverser v…" at bounding box center [0, 0] width 0 height 0
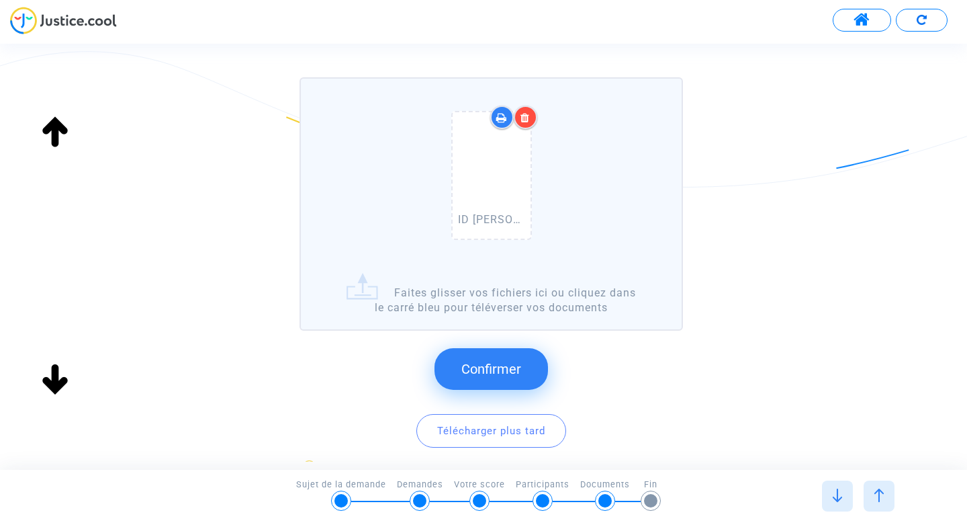
scroll to position [139, 0]
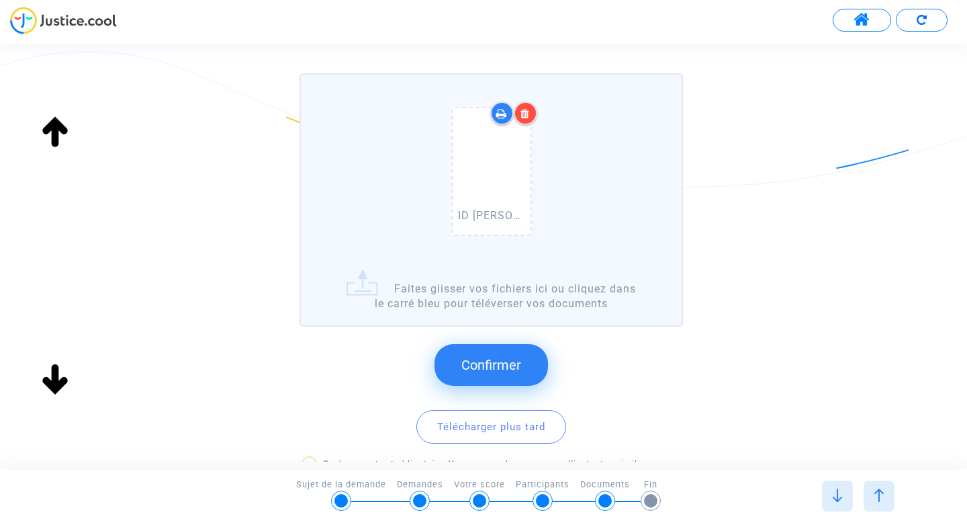
click at [490, 358] on span "Confirmer" at bounding box center [491, 365] width 60 height 16
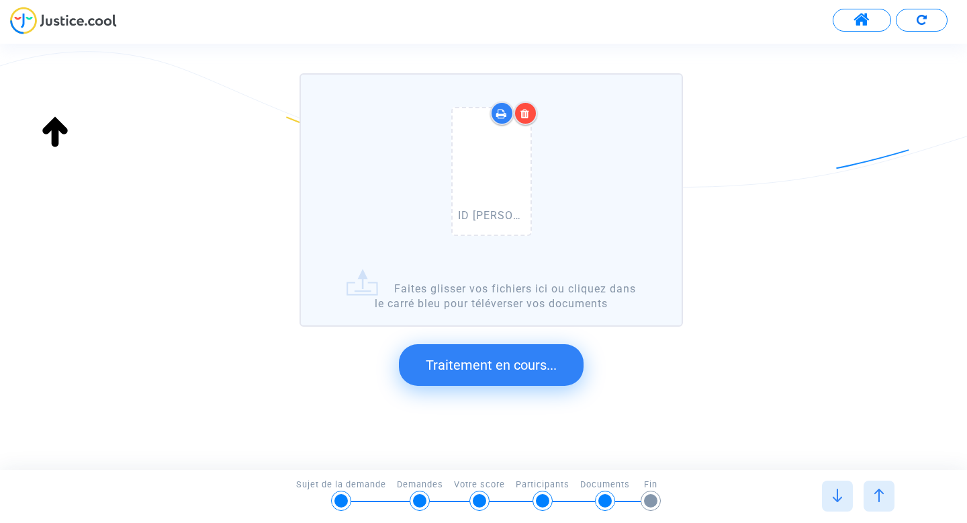
scroll to position [0, 0]
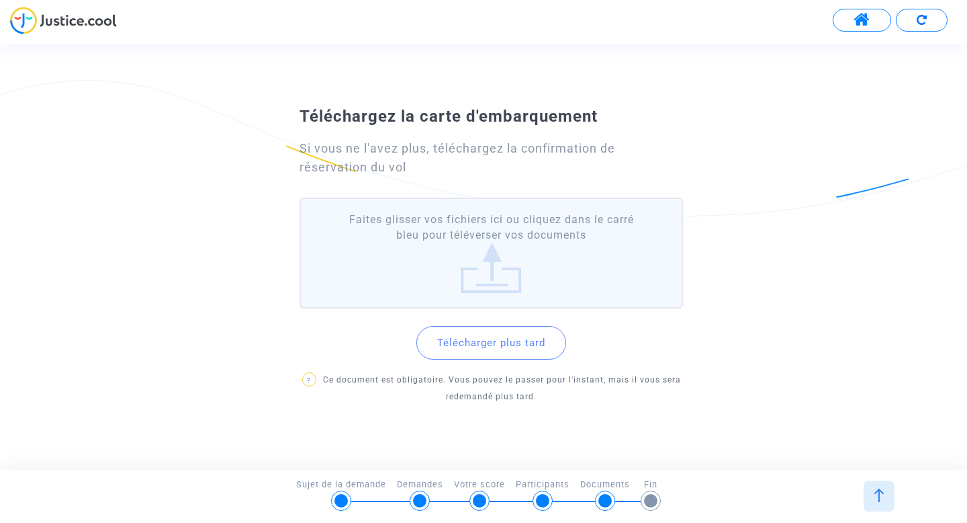
click at [457, 338] on button "Télécharger plus tard" at bounding box center [491, 343] width 150 height 34
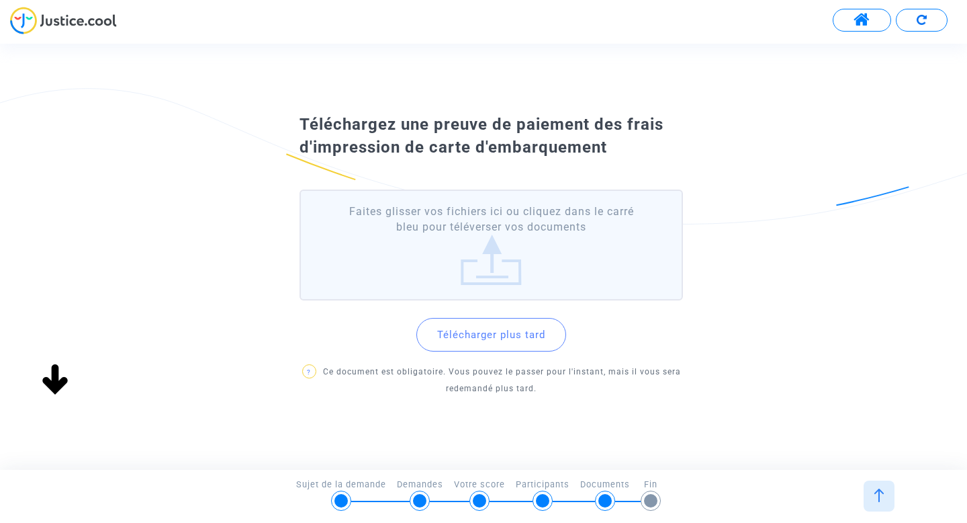
click at [508, 264] on label "Faites glisser vos fichiers ici ou cliquez dans le carré bleu pour téléverser v…" at bounding box center [491, 244] width 383 height 111
click at [0, 0] on input "Faites glisser vos fichiers ici ou cliquez dans le carré bleu pour téléverser v…" at bounding box center [0, 0] width 0 height 0
click at [485, 273] on label "Faites glisser vos fichiers ici ou cliquez dans le carré bleu pour téléverser v…" at bounding box center [491, 244] width 383 height 111
click at [0, 0] on input "Faites glisser vos fichiers ici ou cliquez dans le carré bleu pour téléverser v…" at bounding box center [0, 0] width 0 height 0
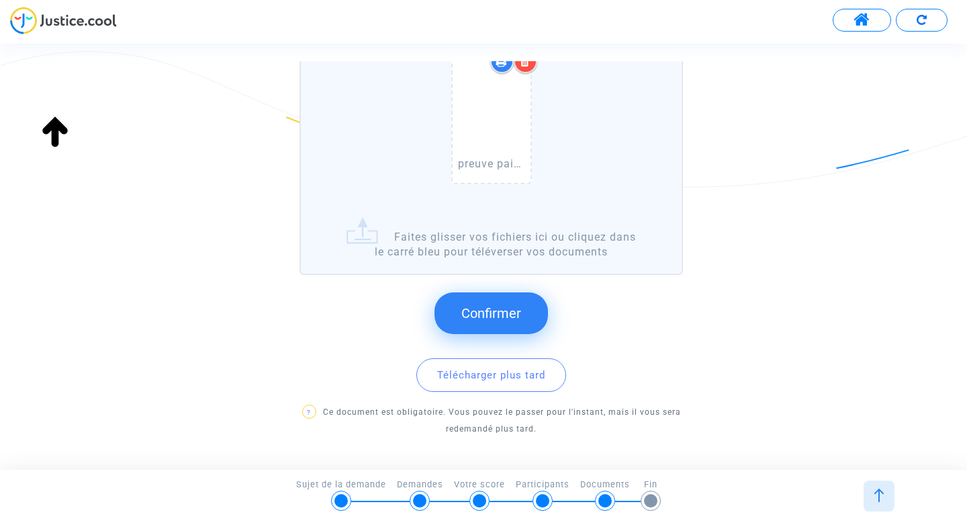
scroll to position [177, 0]
click at [503, 305] on span "Confirmer" at bounding box center [491, 310] width 60 height 16
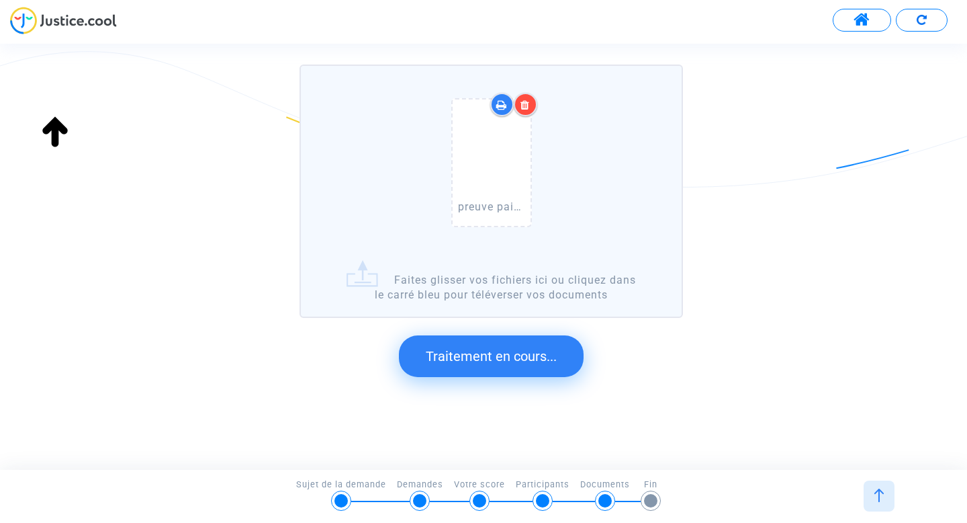
scroll to position [0, 0]
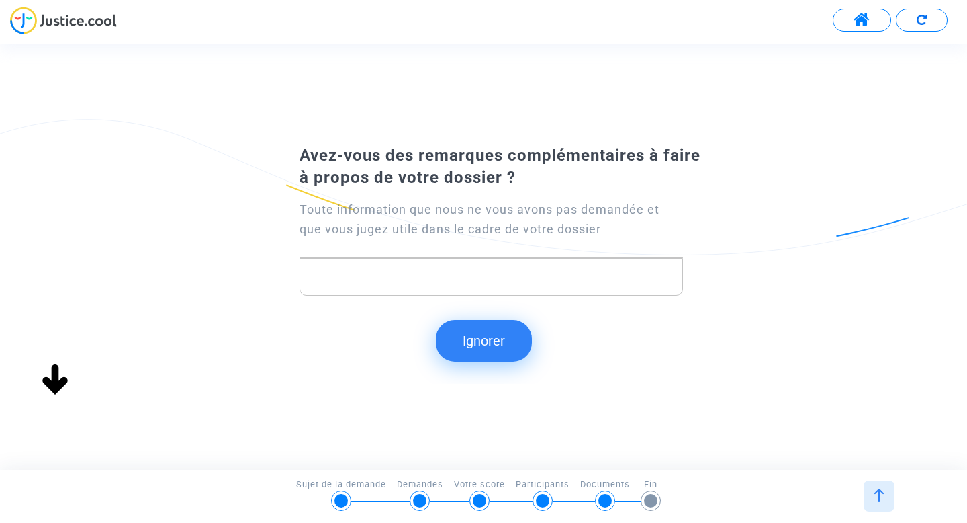
click at [500, 338] on button "Ignorer" at bounding box center [484, 341] width 96 height 42
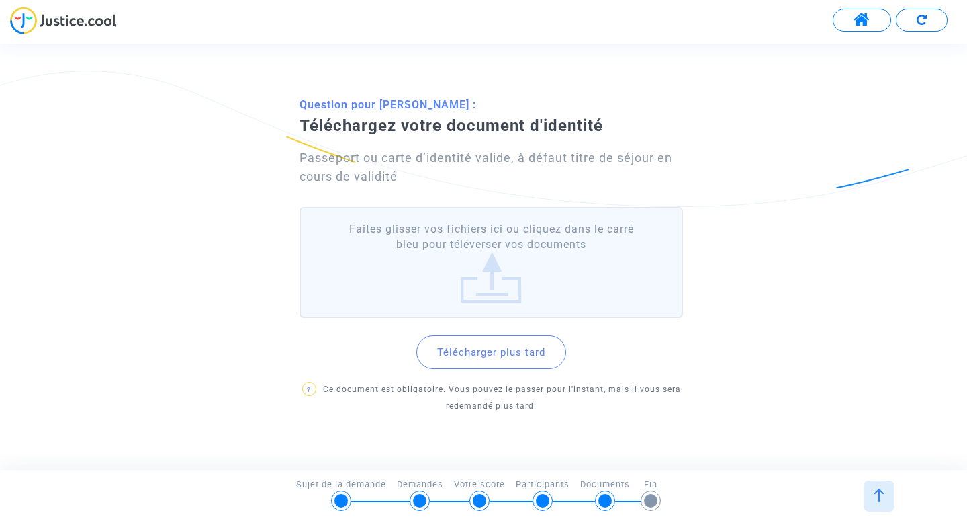
click at [476, 355] on button "Télécharger plus tard" at bounding box center [491, 352] width 150 height 34
click at [469, 356] on button "Télécharger plus tard" at bounding box center [491, 352] width 150 height 34
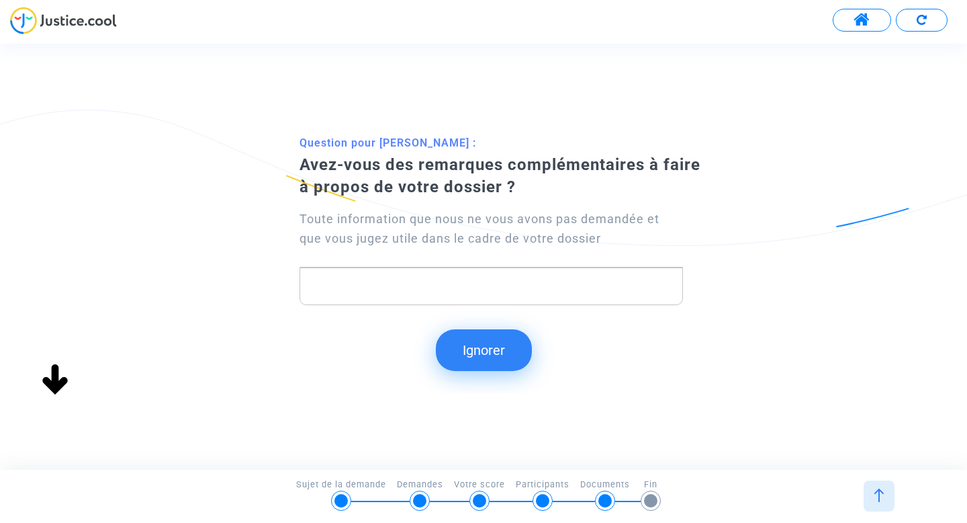
click at [473, 363] on button "Ignorer" at bounding box center [484, 350] width 96 height 42
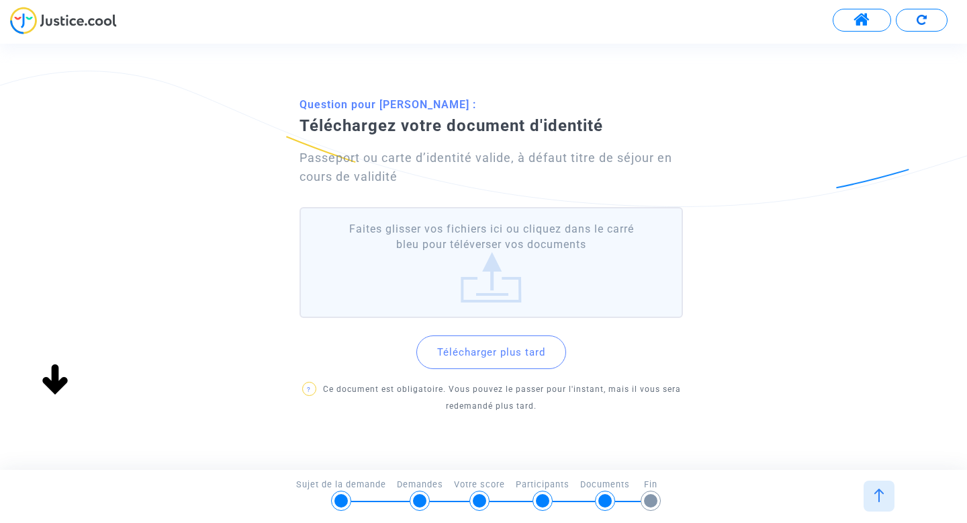
click at [483, 353] on button "Télécharger plus tard" at bounding box center [491, 352] width 150 height 34
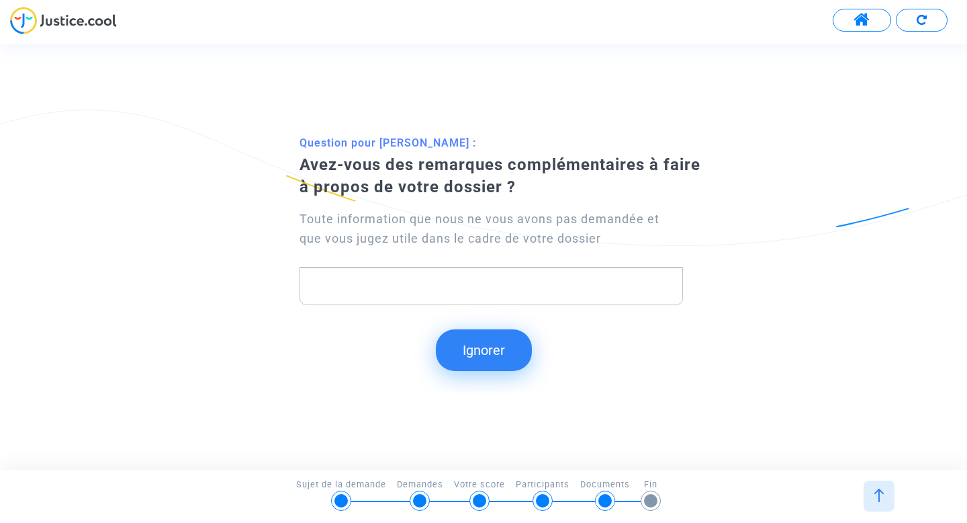
click at [490, 347] on button "Ignorer" at bounding box center [484, 350] width 96 height 42
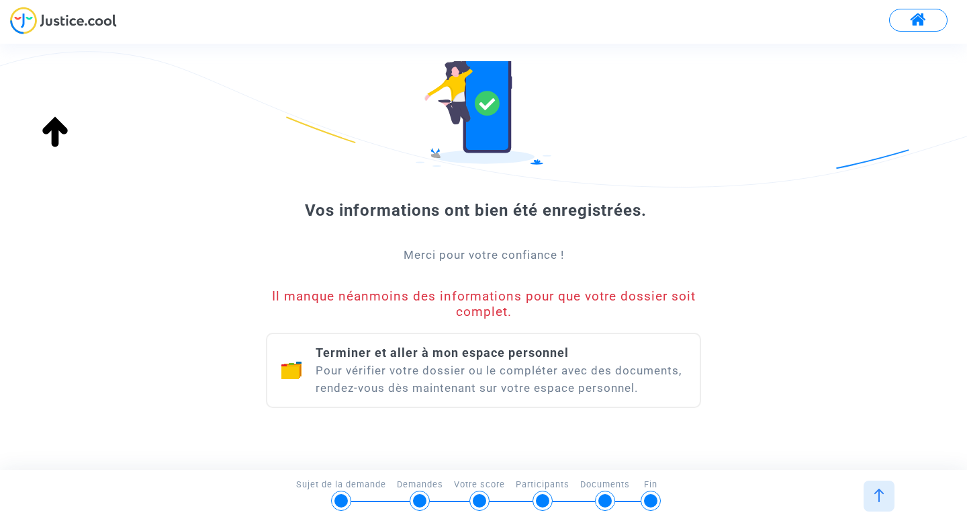
scroll to position [109, 0]
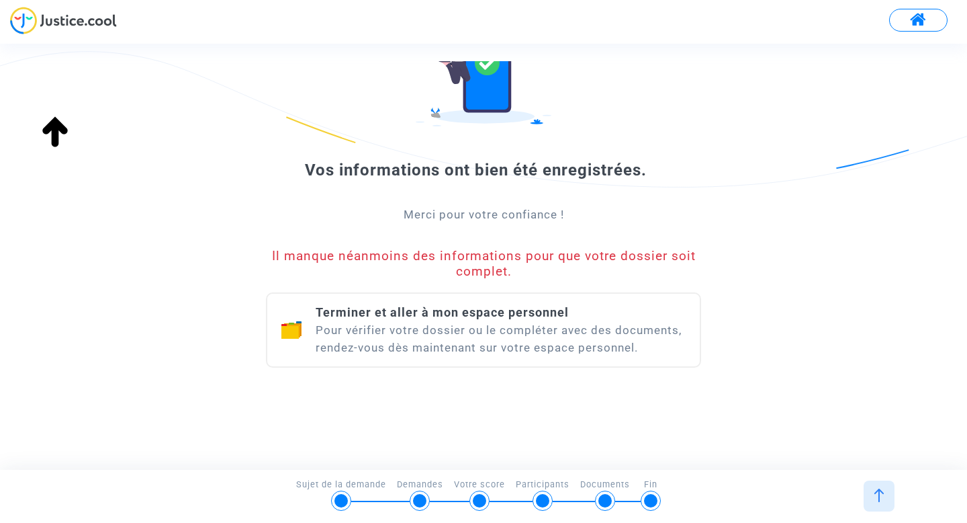
click at [474, 312] on span "Terminer et aller à mon espace personnel" at bounding box center [442, 312] width 253 height 14
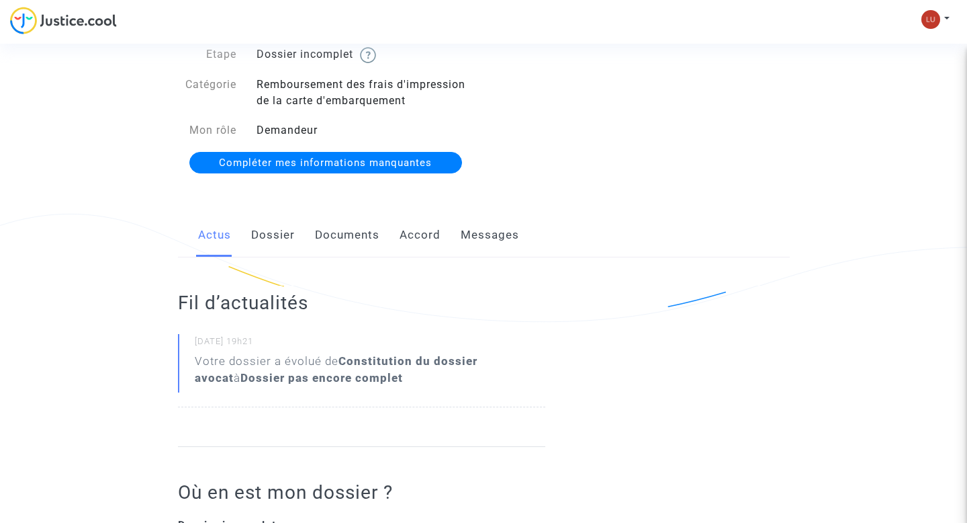
scroll to position [64, 0]
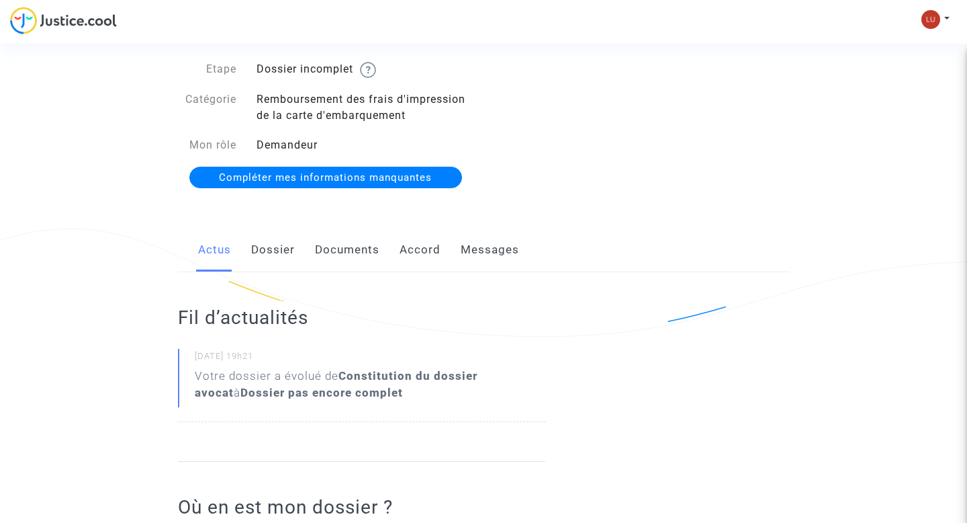
click at [279, 176] on span "Compléter mes informations manquantes" at bounding box center [325, 177] width 213 height 12
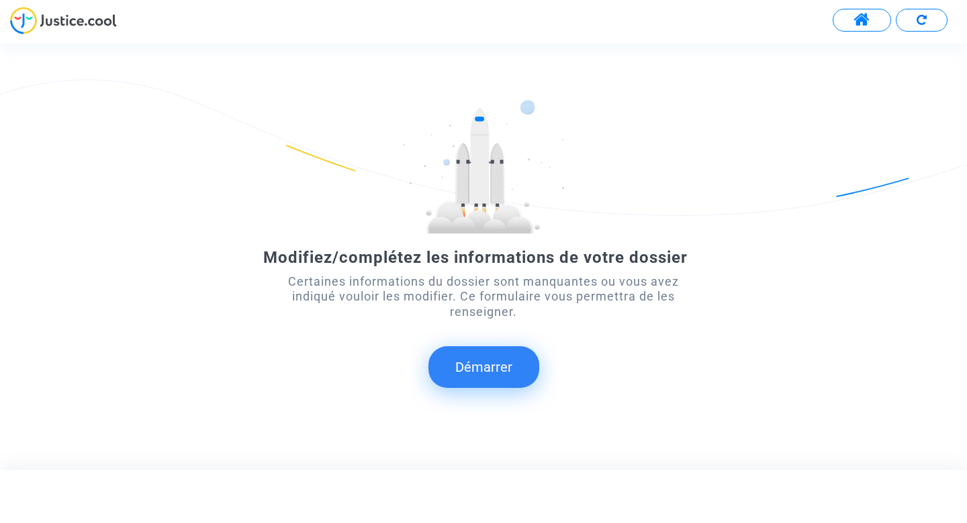
click at [484, 365] on button "Démarrer" at bounding box center [483, 367] width 111 height 42
